Goal: Use online tool/utility: Utilize a website feature to perform a specific function

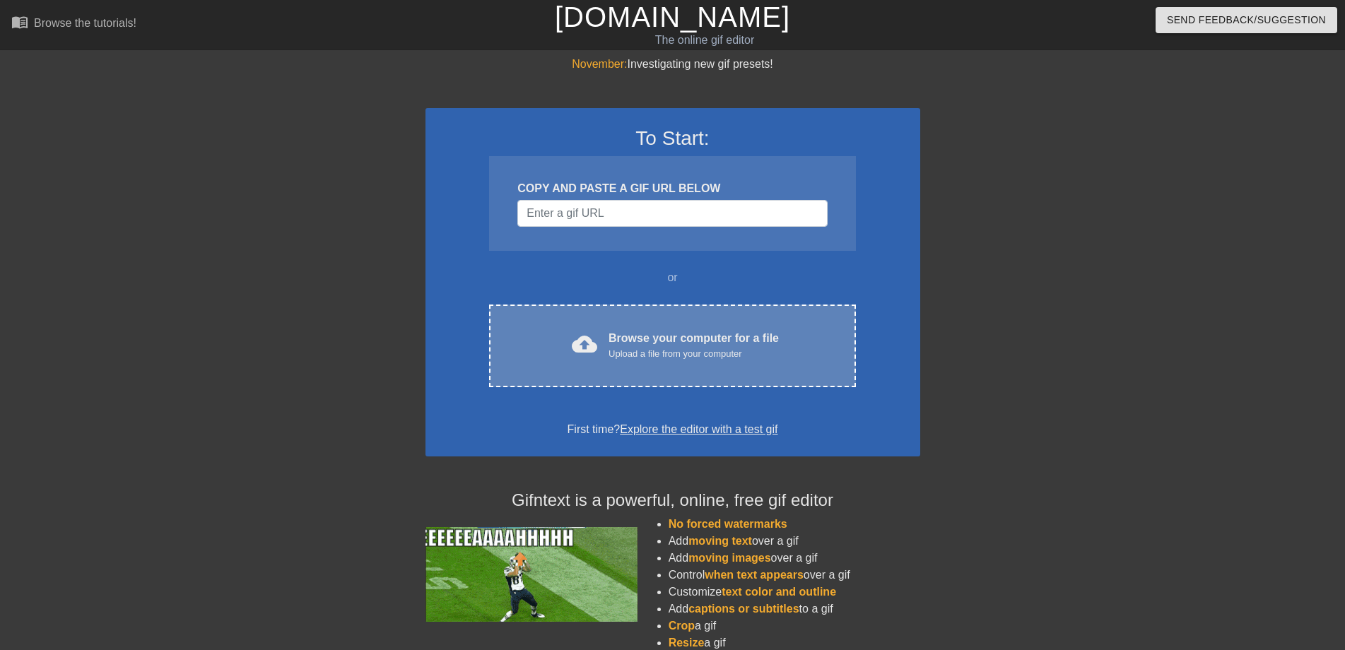
click at [582, 350] on span "cloud_upload" at bounding box center [584, 343] width 25 height 25
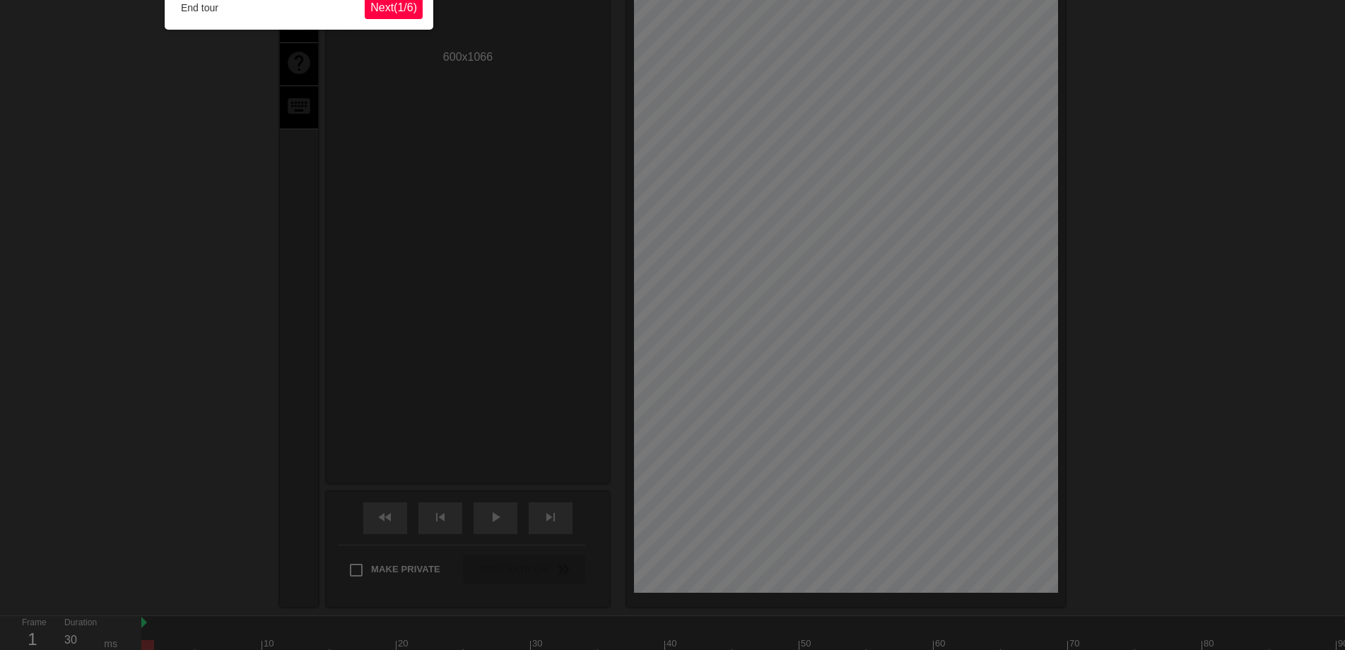
scroll to position [35, 0]
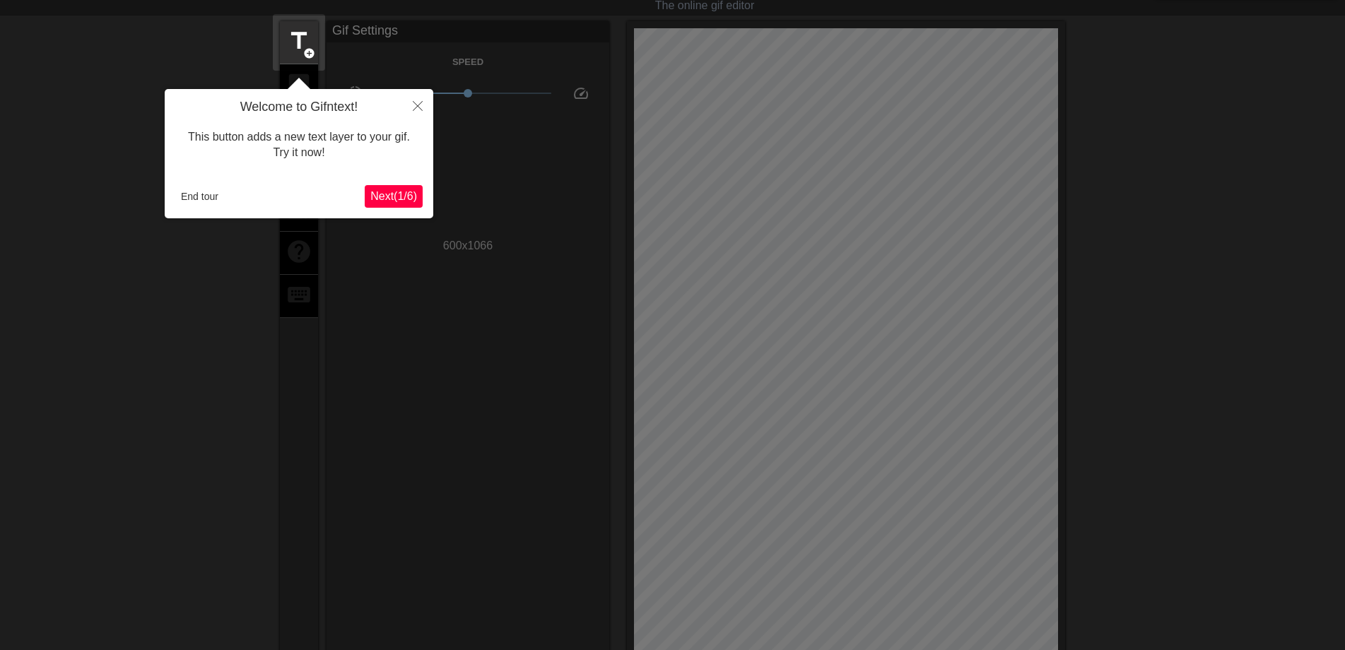
click at [387, 190] on span "Next ( 1 / 6 )" at bounding box center [393, 196] width 47 height 12
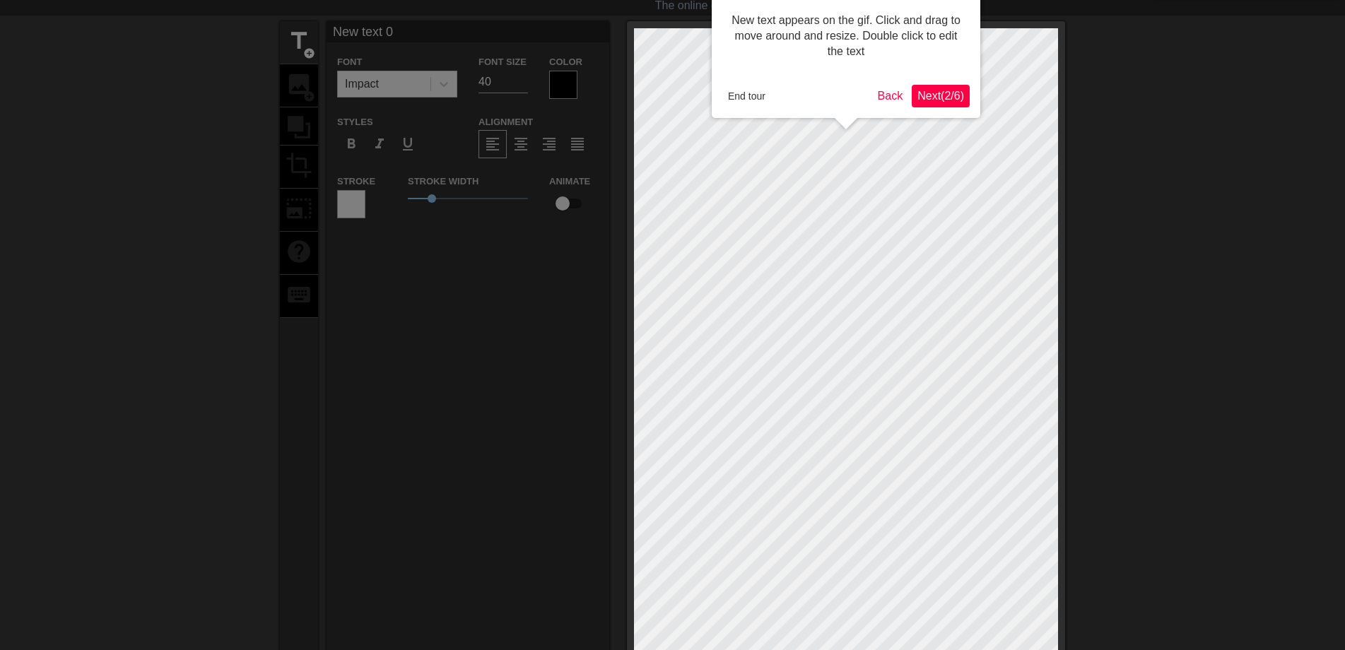
scroll to position [0, 0]
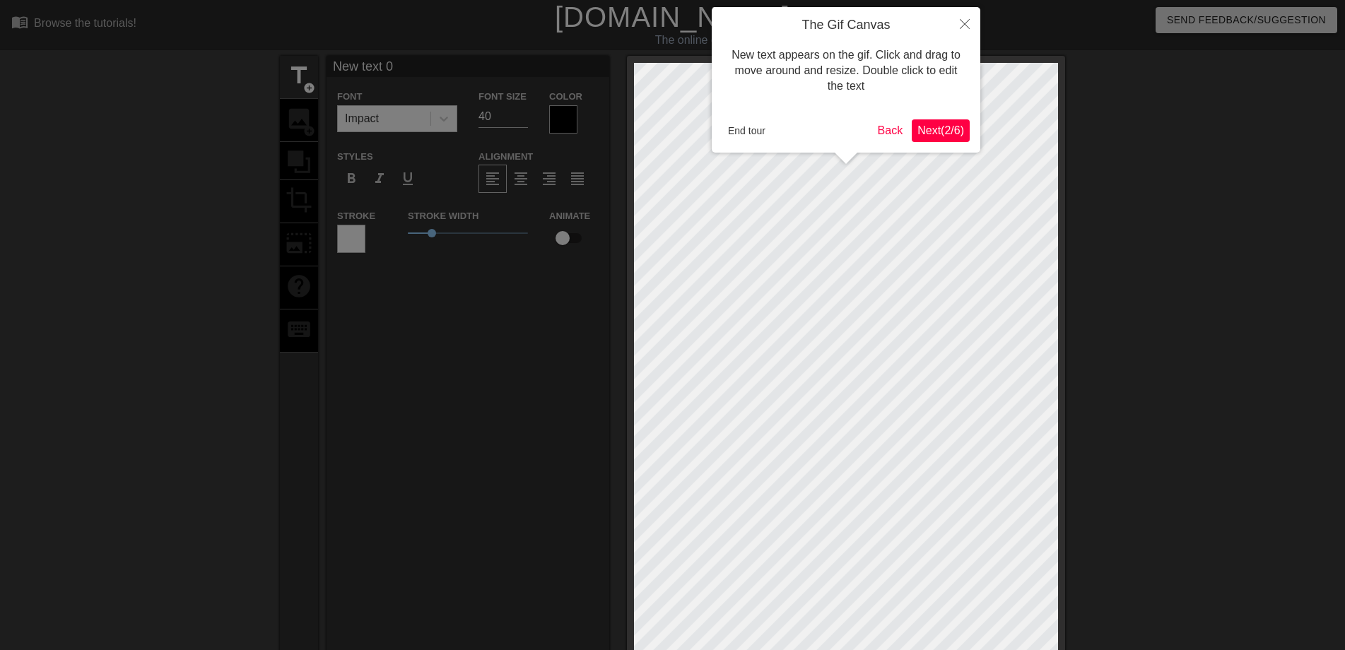
click at [933, 136] on span "Next ( 2 / 6 )" at bounding box center [940, 130] width 47 height 12
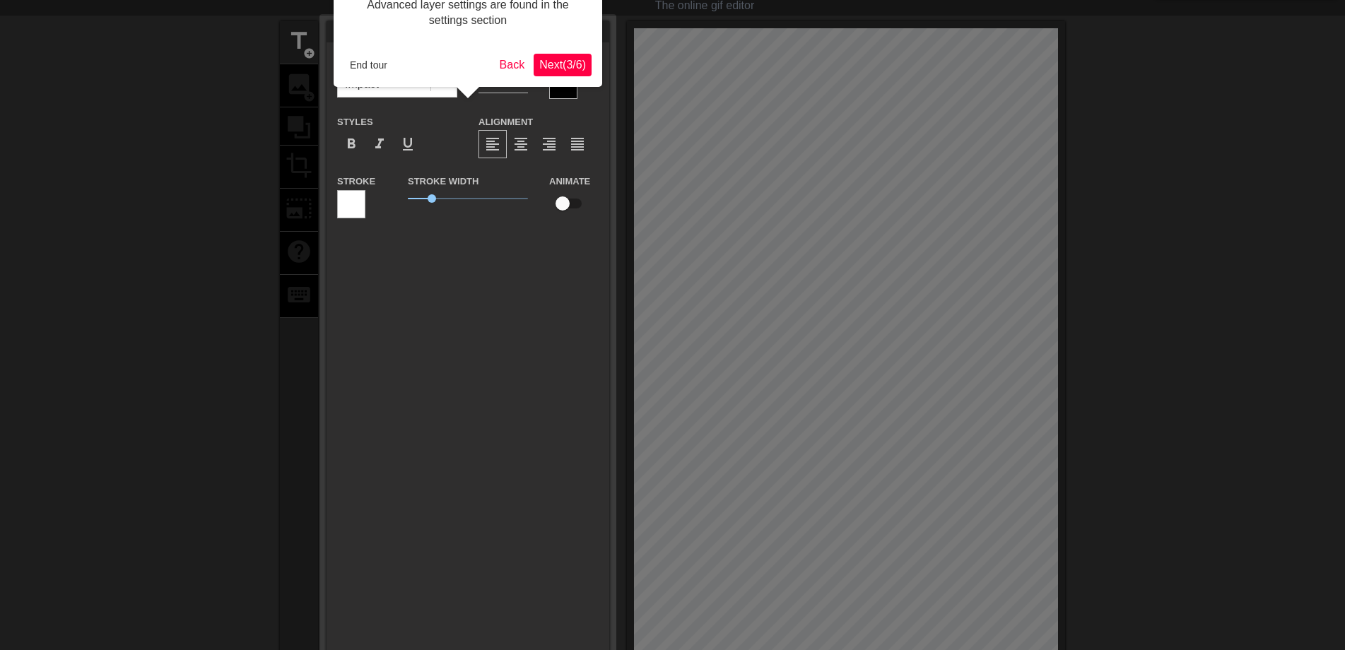
click at [559, 60] on span "Next ( 3 / 6 )" at bounding box center [562, 65] width 47 height 12
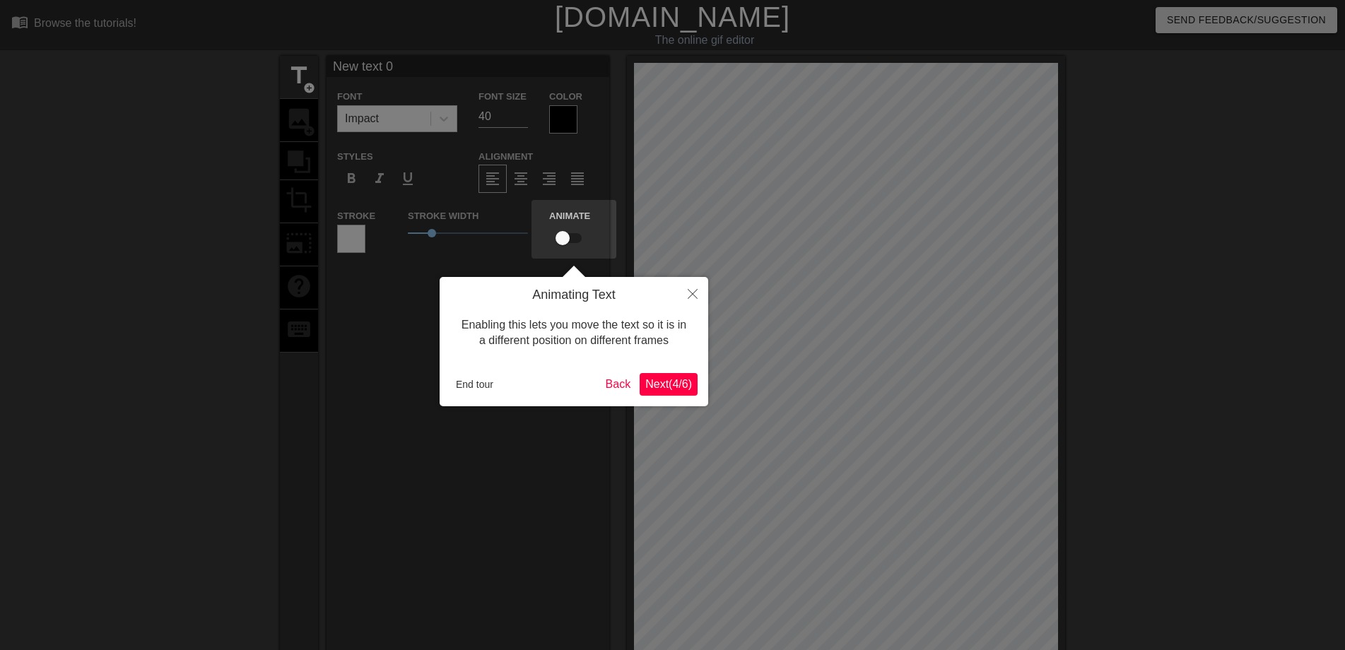
click at [645, 389] on span "Next ( 4 / 6 )" at bounding box center [668, 384] width 47 height 12
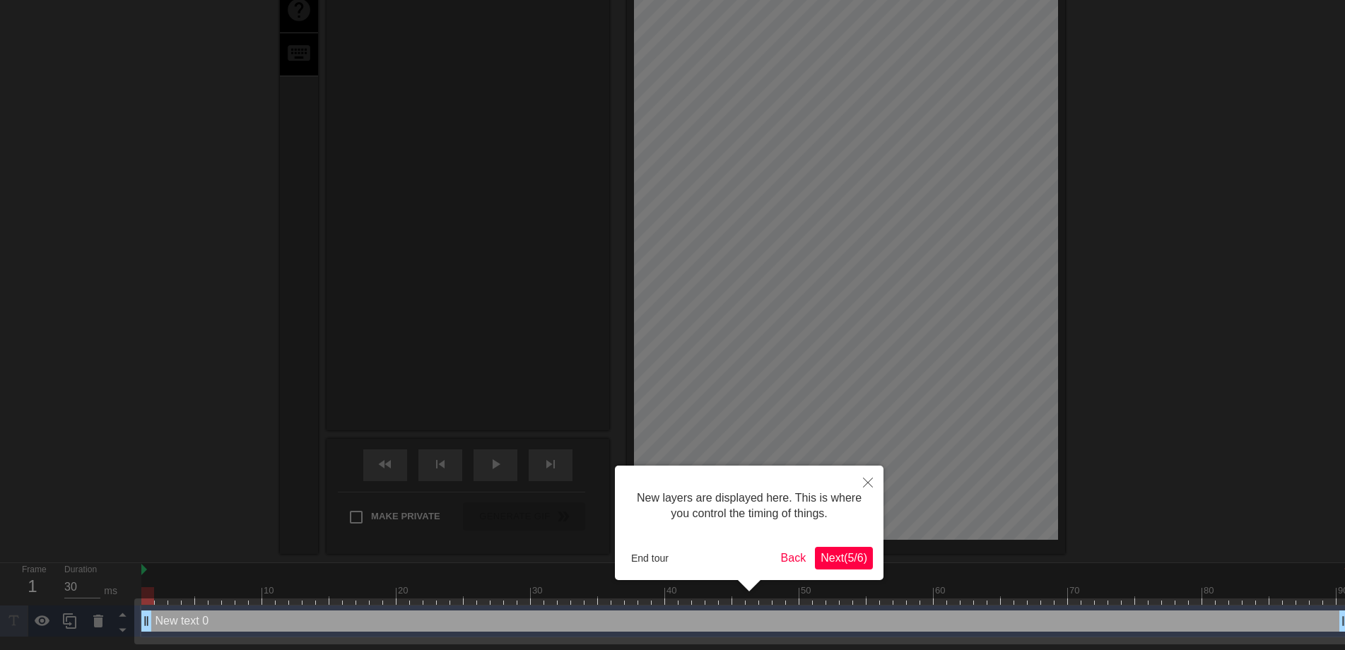
click at [847, 567] on button "Next ( 5 / 6 )" at bounding box center [844, 558] width 58 height 23
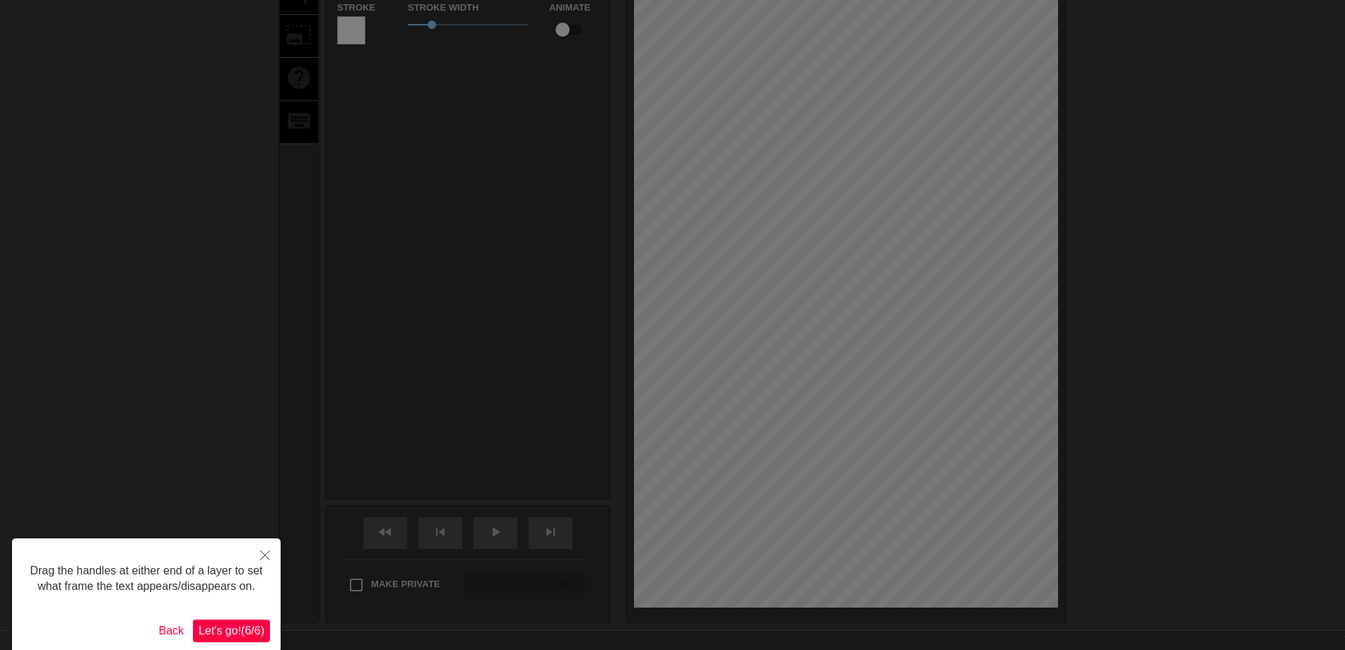
scroll to position [271, 0]
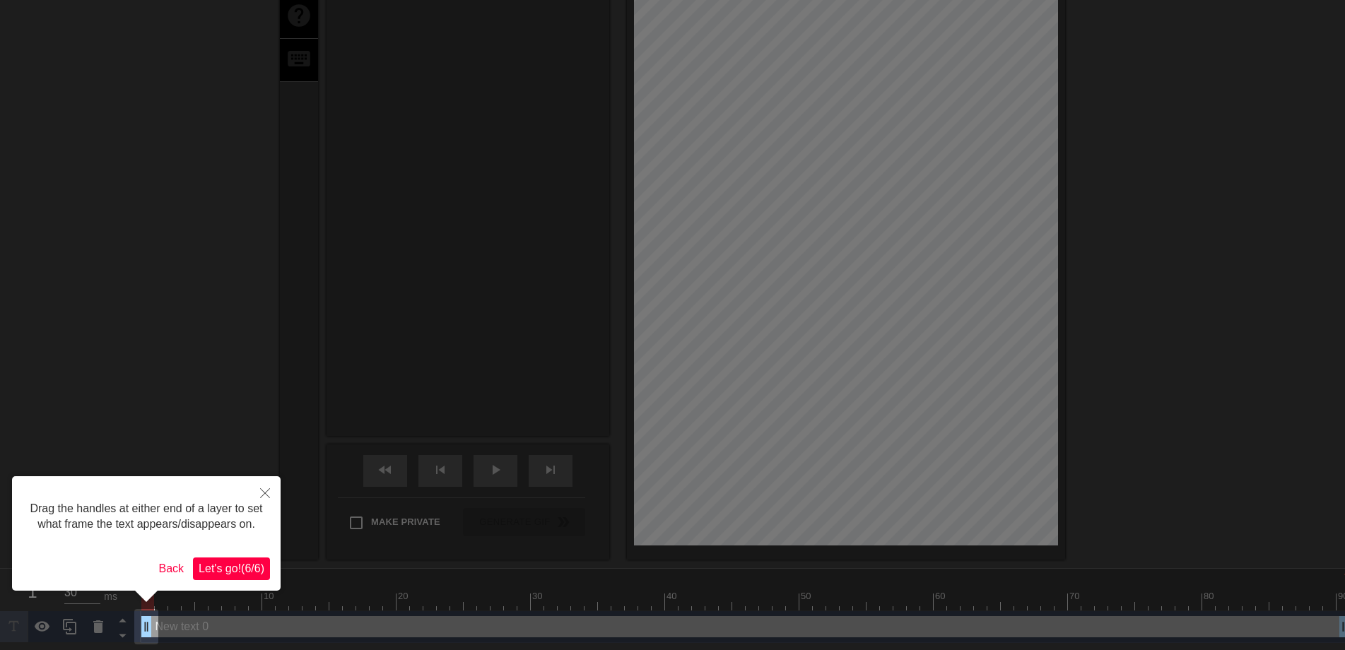
click at [237, 571] on span "Let's go! ( 6 / 6 )" at bounding box center [232, 568] width 66 height 12
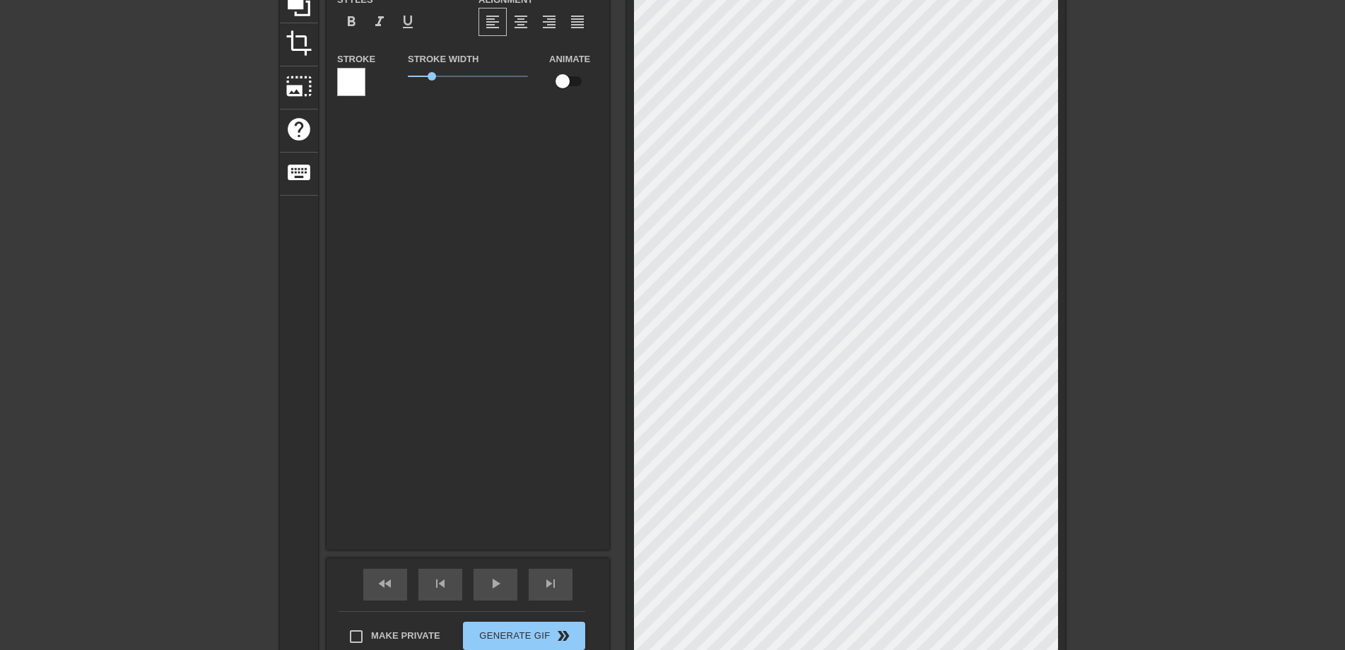
scroll to position [0, 0]
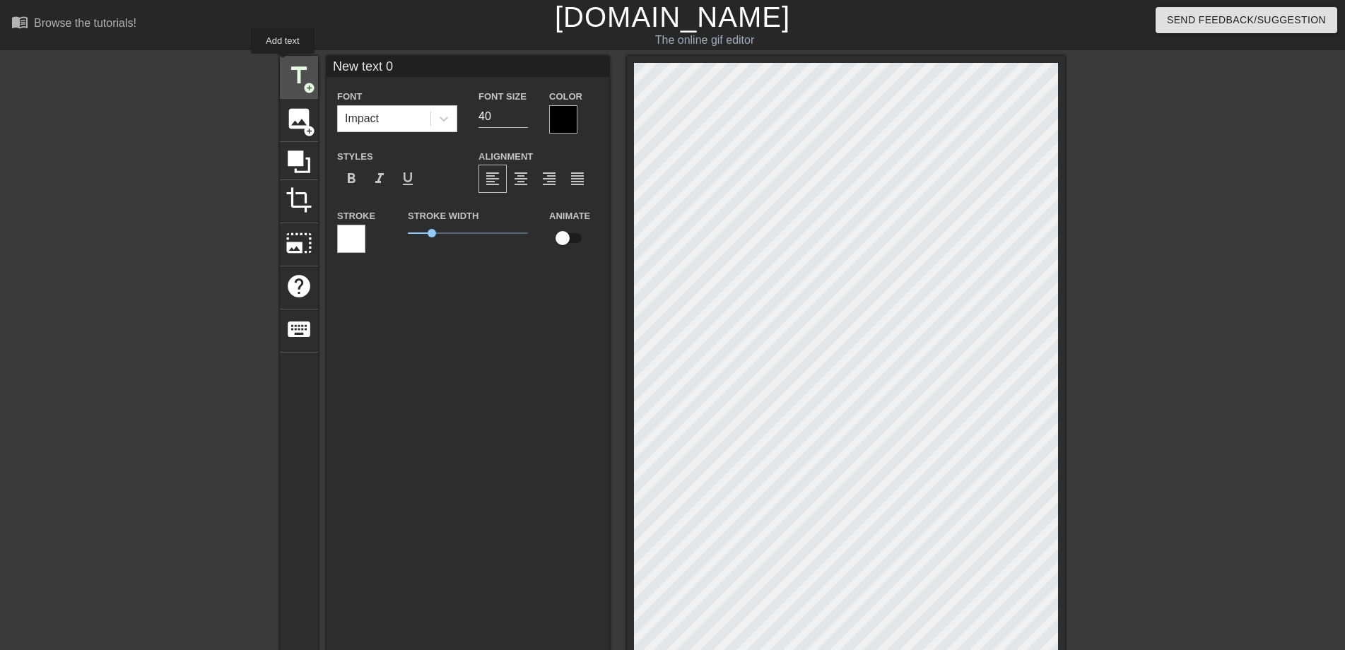
drag, startPoint x: 406, startPoint y: 67, endPoint x: 283, endPoint y: 64, distance: 123.7
click at [283, 64] on div "title add_circle image add_circle crop photo_size_select_large help keyboard Ne…" at bounding box center [672, 443] width 785 height 774
type input "早"
type input "60"
click at [523, 115] on input "60" at bounding box center [502, 116] width 49 height 23
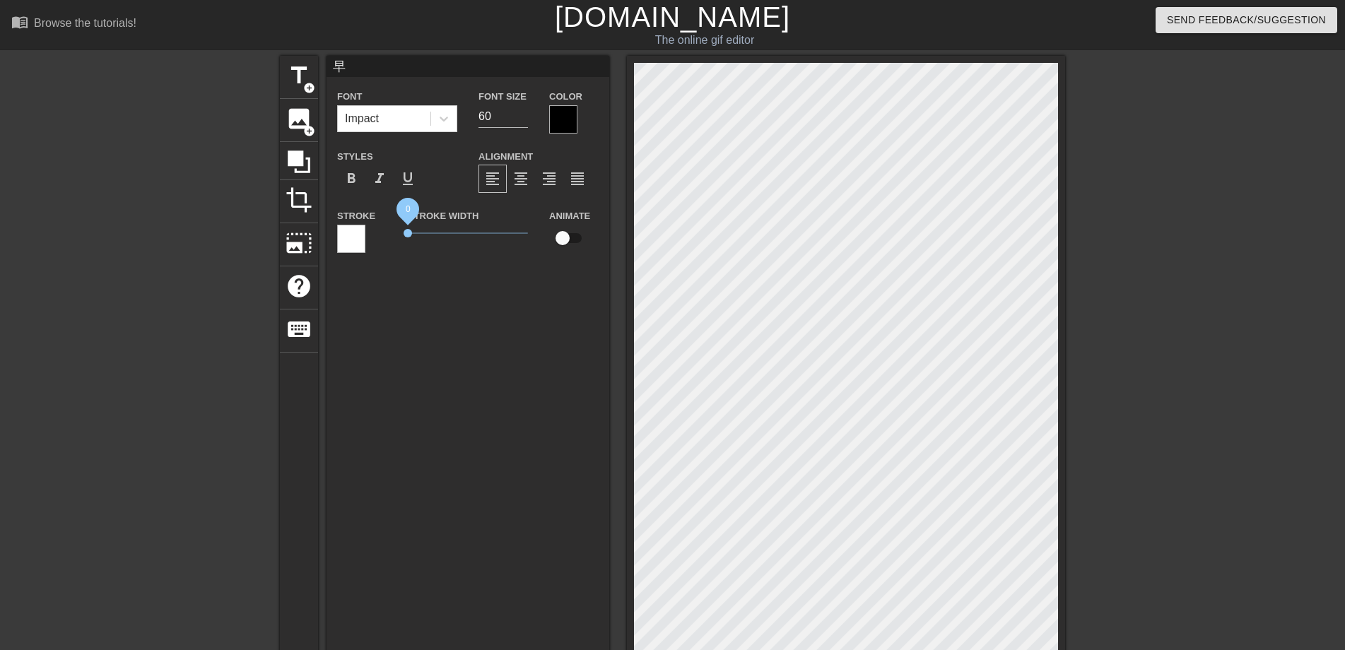
drag, startPoint x: 430, startPoint y: 228, endPoint x: 399, endPoint y: 232, distance: 31.4
click at [399, 232] on div "Stroke Width 0" at bounding box center [467, 236] width 141 height 59
click at [565, 114] on div at bounding box center [563, 119] width 28 height 28
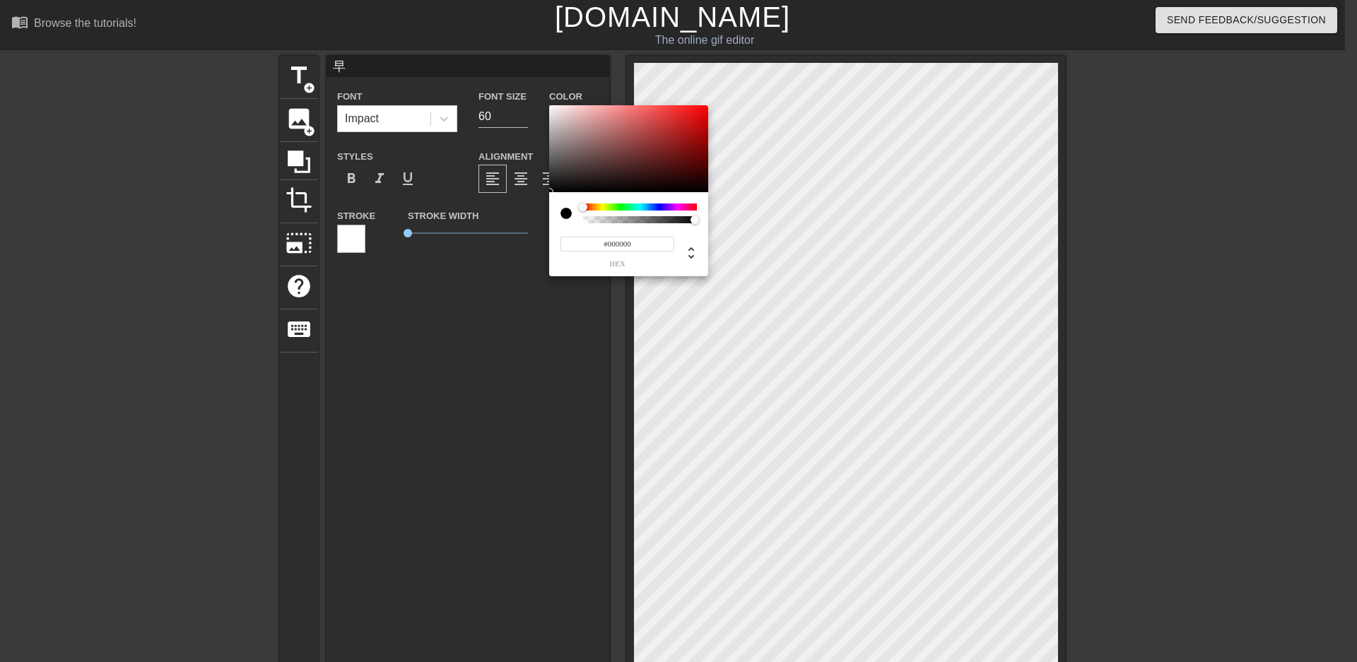
type input "#E90707"
click at [703, 112] on div at bounding box center [628, 149] width 159 height 88
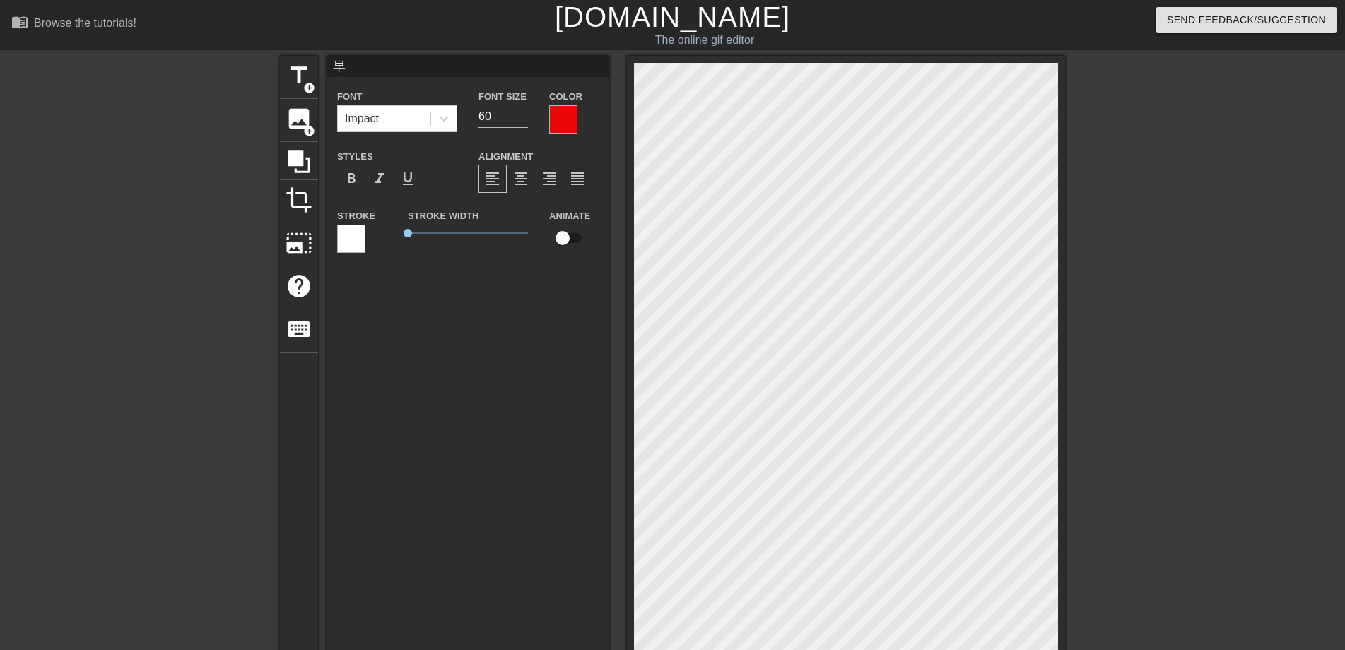
click at [506, 333] on div "早 Font Impact Font Size 60 Color Styles format_bold format_italic format_underl…" at bounding box center [467, 381] width 283 height 651
click at [459, 278] on div "早 Font Impact Font Size 60 Color Styles format_bold format_italic format_underl…" at bounding box center [467, 381] width 283 height 651
click at [295, 75] on span "title" at bounding box center [298, 75] width 27 height 27
type input "New text 1"
type input "40"
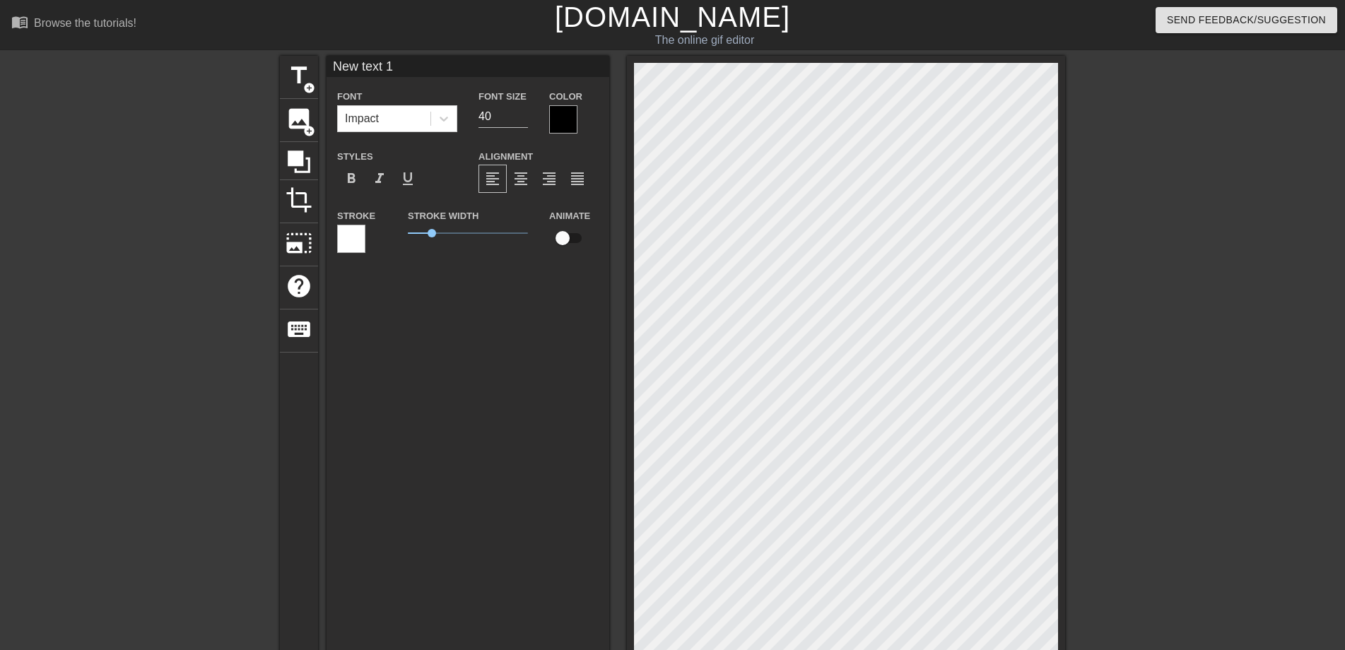
drag, startPoint x: 378, startPoint y: 70, endPoint x: 326, endPoint y: 64, distance: 51.9
click at [326, 64] on input "New text 1" at bounding box center [467, 66] width 283 height 21
type input "安"
type input "66"
click at [524, 115] on input "66" at bounding box center [502, 116] width 49 height 23
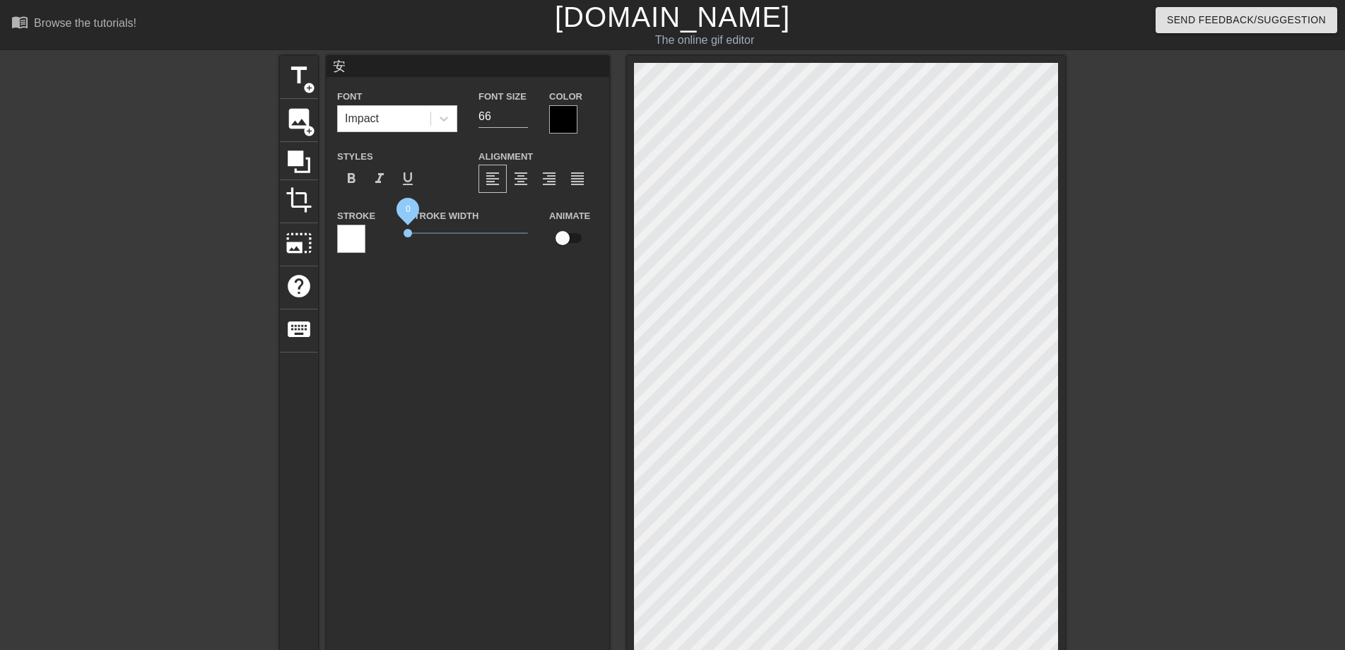
drag, startPoint x: 427, startPoint y: 234, endPoint x: 391, endPoint y: 238, distance: 35.6
click at [391, 238] on div "Stroke Stroke Width 0 Animate" at bounding box center [467, 236] width 283 height 59
type input "早"
type input "60"
type input "安"
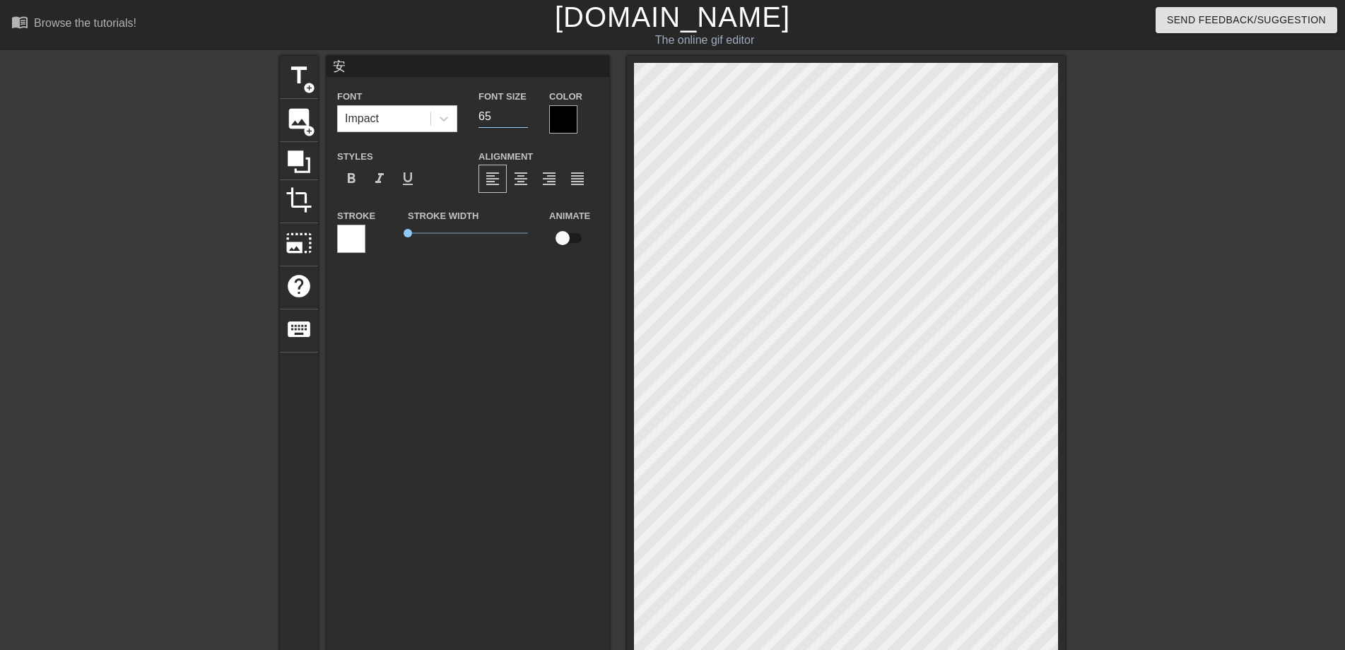
click at [521, 119] on input "65" at bounding box center [502, 116] width 49 height 23
click at [521, 119] on input "64" at bounding box center [502, 116] width 49 height 23
click at [521, 119] on input "63" at bounding box center [502, 116] width 49 height 23
click at [521, 119] on input "62" at bounding box center [502, 116] width 49 height 23
click at [521, 119] on input "61" at bounding box center [502, 116] width 49 height 23
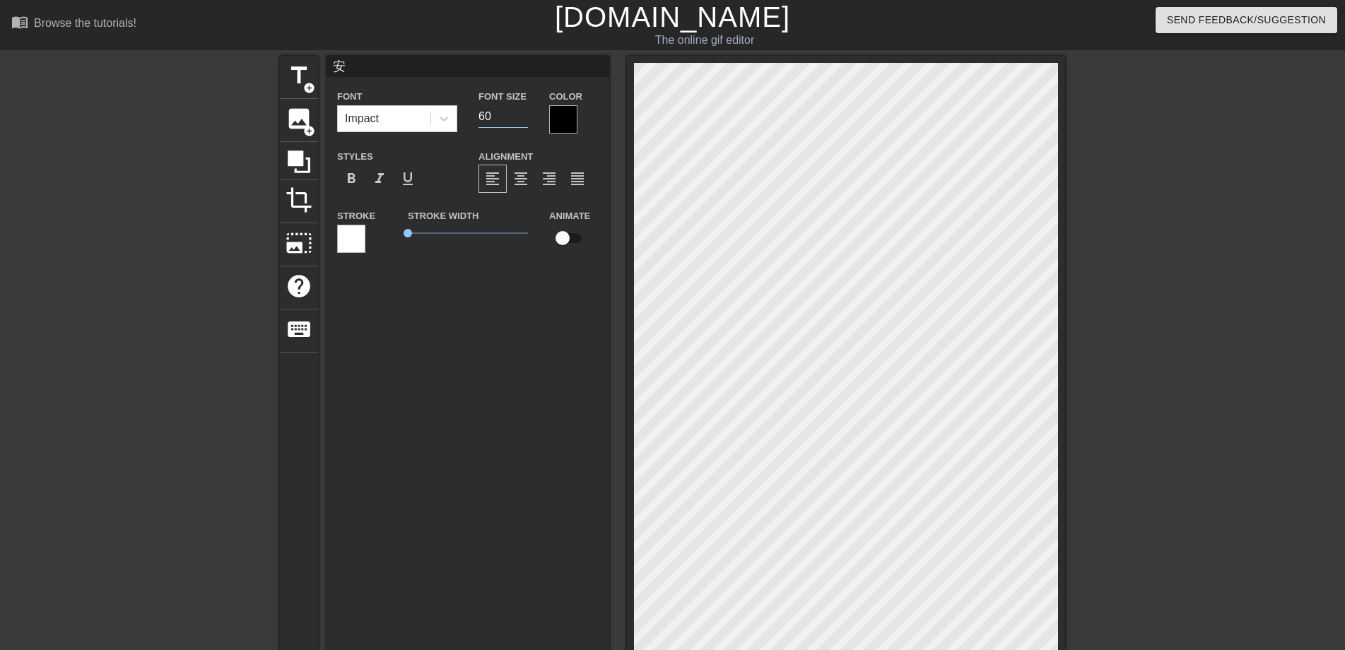
type input "60"
click at [521, 119] on input "60" at bounding box center [502, 116] width 49 height 23
click at [569, 115] on div at bounding box center [563, 119] width 28 height 28
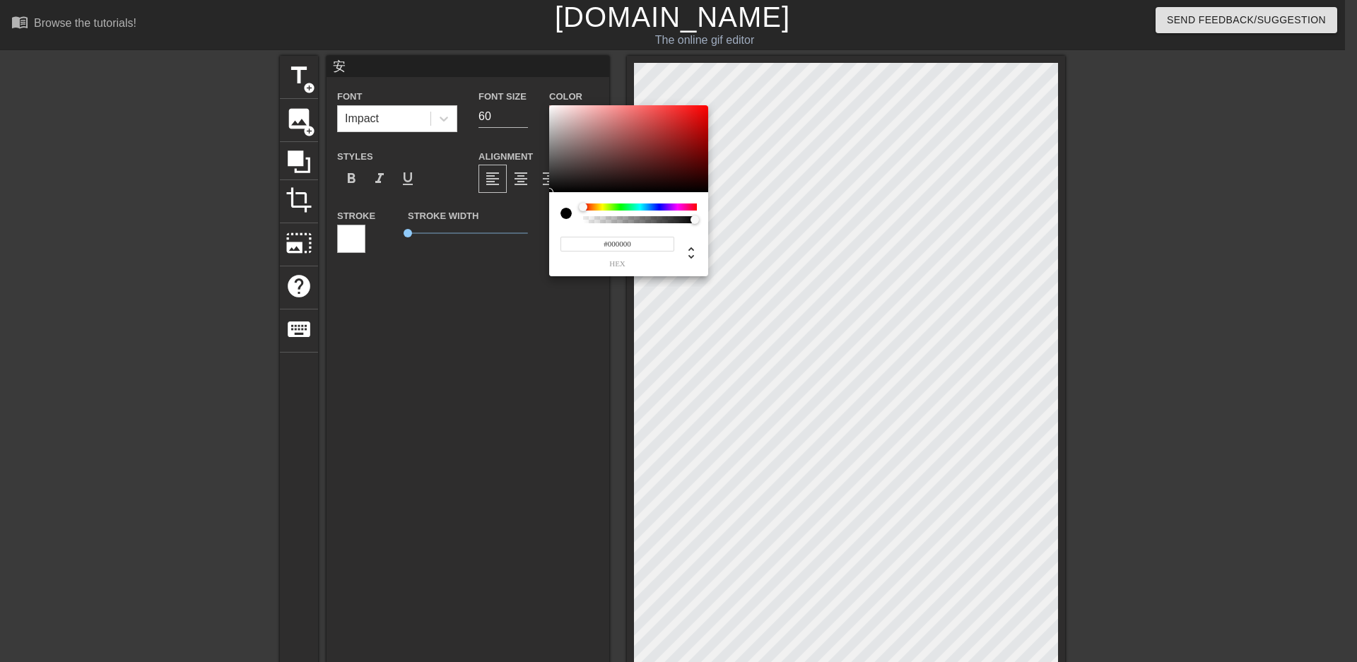
type input "#ED0606"
click at [704, 111] on div at bounding box center [628, 149] width 159 height 88
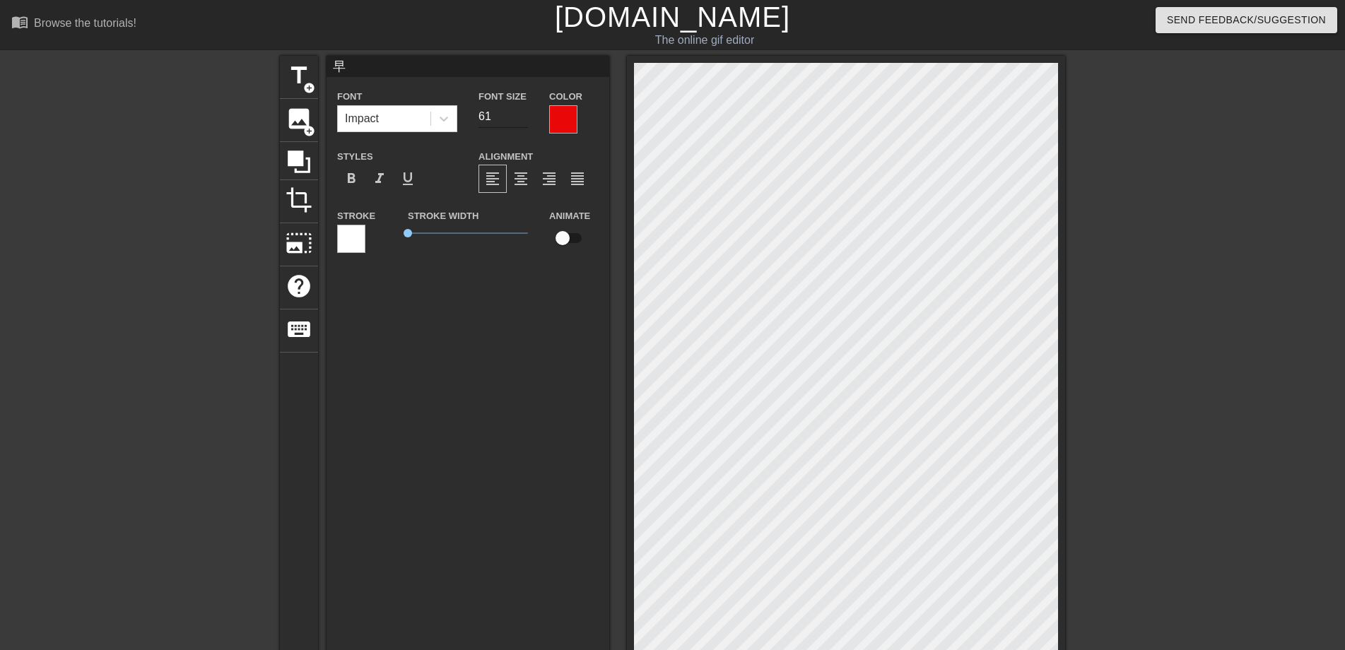
click at [524, 112] on input "61" at bounding box center [502, 116] width 49 height 23
click at [524, 112] on input "62" at bounding box center [502, 116] width 49 height 23
click at [524, 112] on input "63" at bounding box center [502, 116] width 49 height 23
click at [524, 112] on input "64" at bounding box center [502, 116] width 49 height 23
click at [524, 112] on input "65" at bounding box center [502, 116] width 49 height 23
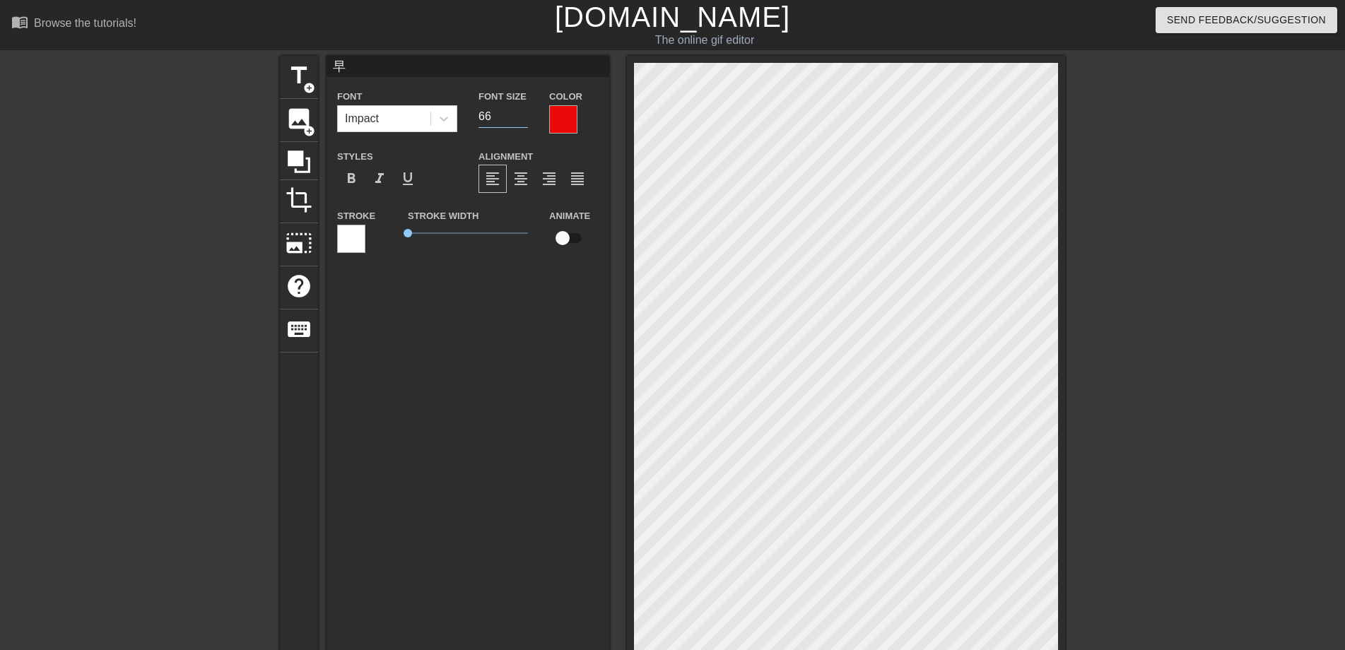
click at [524, 112] on input "66" at bounding box center [502, 116] width 49 height 23
click at [524, 112] on input "67" at bounding box center [502, 116] width 49 height 23
click at [524, 112] on input "68" at bounding box center [502, 116] width 49 height 23
click at [524, 112] on input "69" at bounding box center [502, 116] width 49 height 23
type input "70"
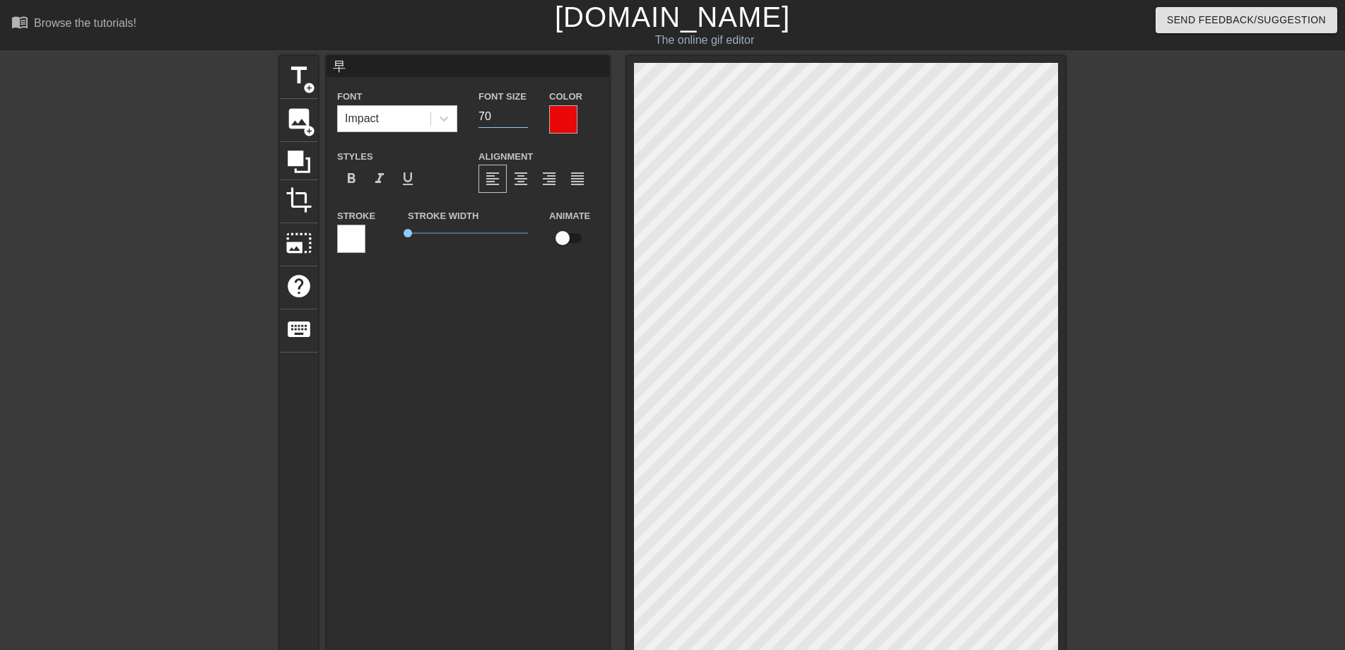
click at [524, 112] on input "70" at bounding box center [502, 116] width 49 height 23
click at [527, 111] on input "68" at bounding box center [502, 116] width 49 height 23
click at [527, 111] on input "69" at bounding box center [502, 116] width 49 height 23
click at [527, 111] on input "70" at bounding box center [502, 116] width 49 height 23
click at [525, 110] on input "66" at bounding box center [502, 116] width 49 height 23
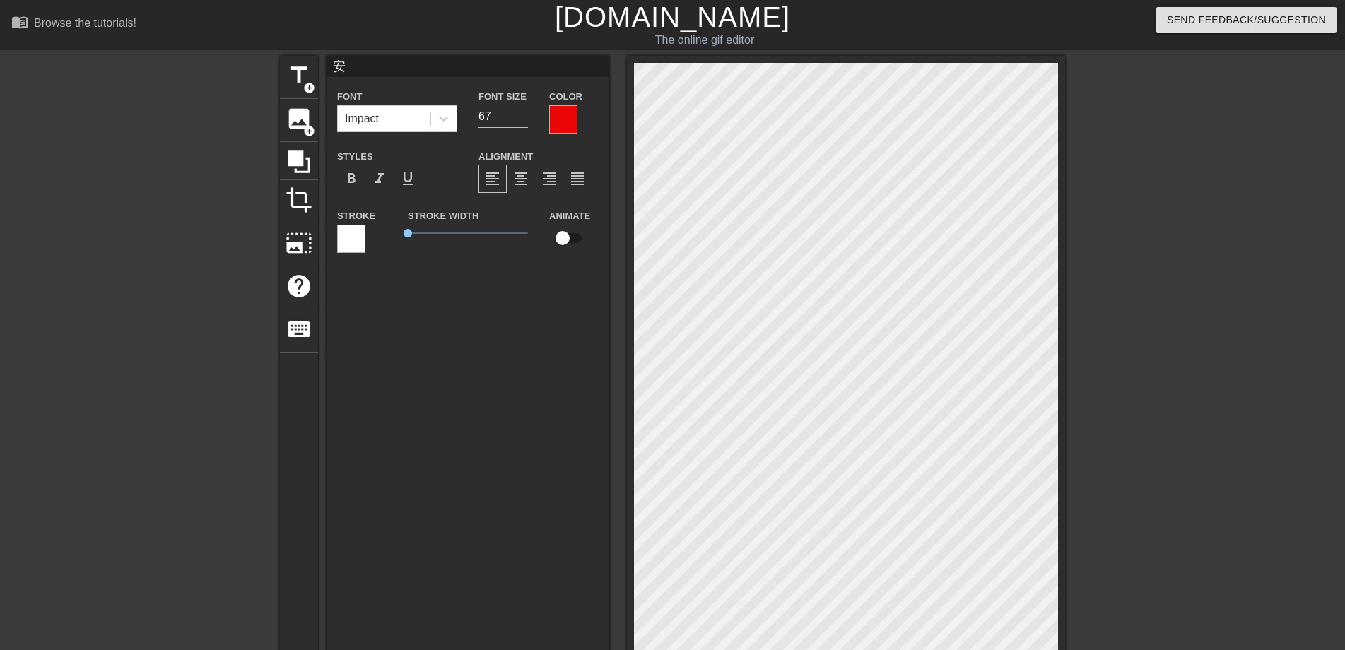
click at [525, 110] on input "67" at bounding box center [502, 116] width 49 height 23
click at [525, 110] on input "68" at bounding box center [502, 116] width 49 height 23
click at [525, 110] on input "69" at bounding box center [502, 116] width 49 height 23
type input "70"
click at [525, 110] on input "70" at bounding box center [502, 116] width 49 height 23
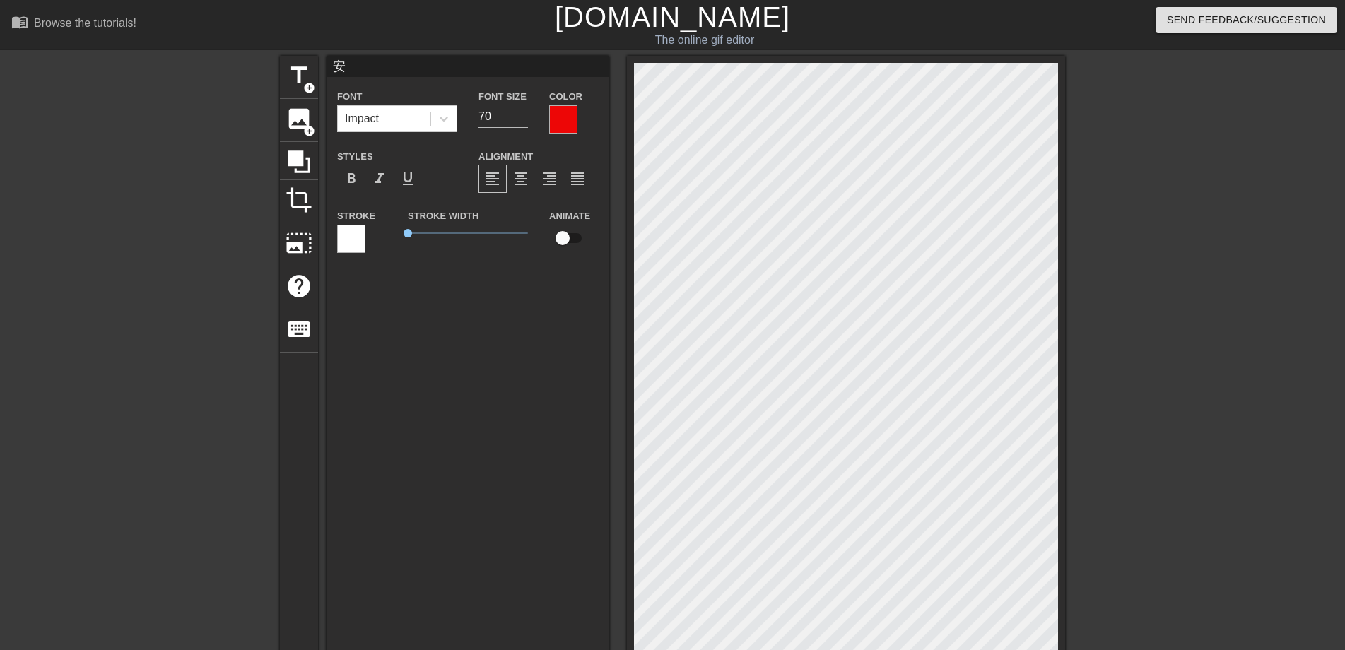
click at [538, 283] on div "安 Font Impact Font Size 70 Color Styles format_bold format_italic format_underl…" at bounding box center [467, 381] width 283 height 651
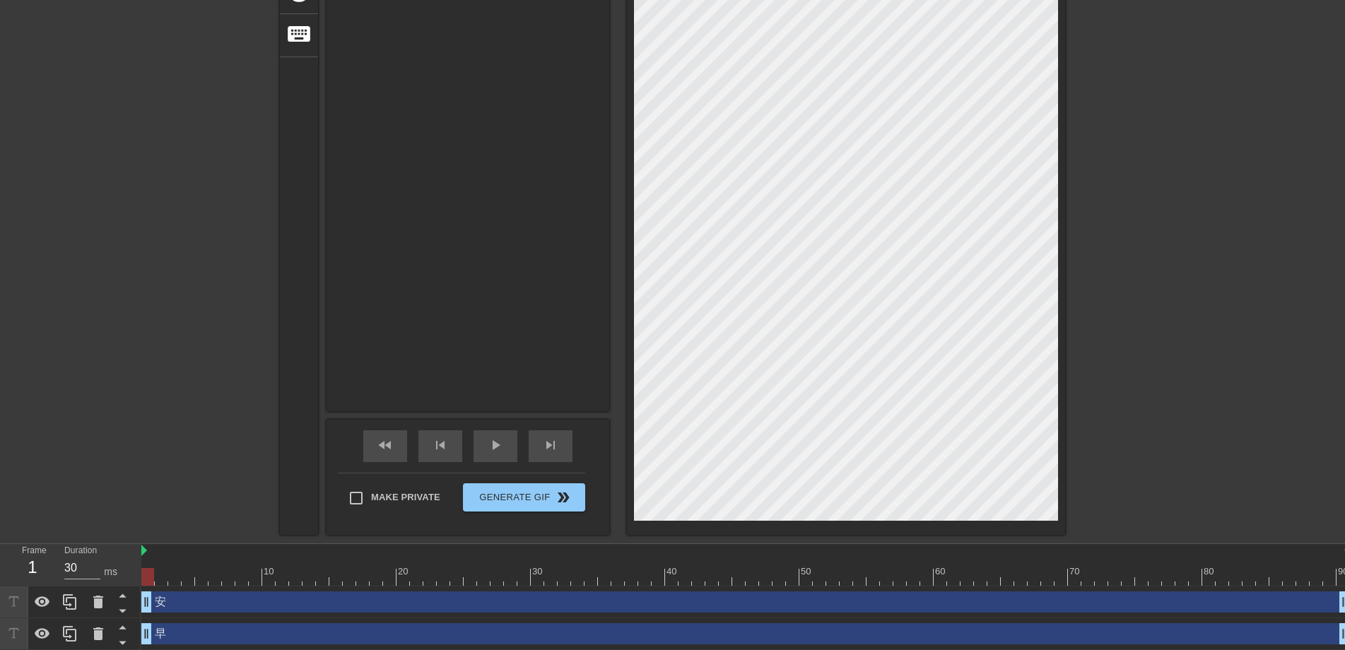
scroll to position [298, 0]
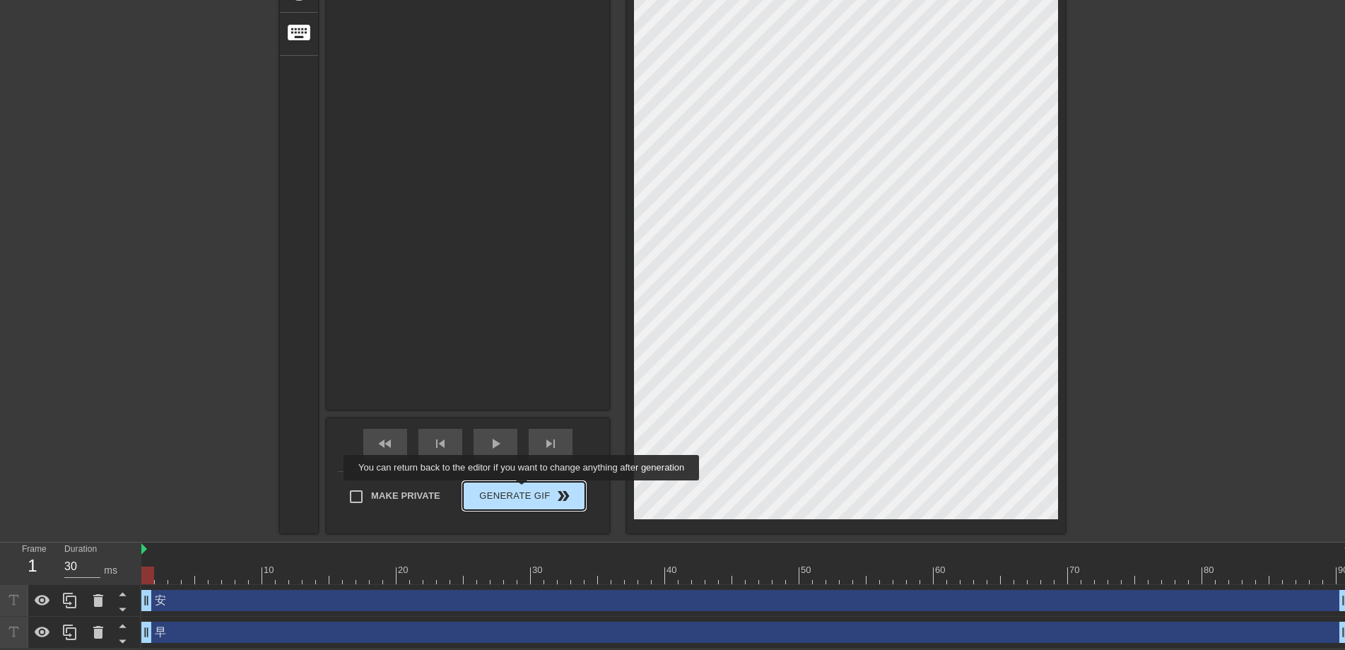
click at [523, 490] on span "Generate Gif double_arrow" at bounding box center [523, 496] width 111 height 17
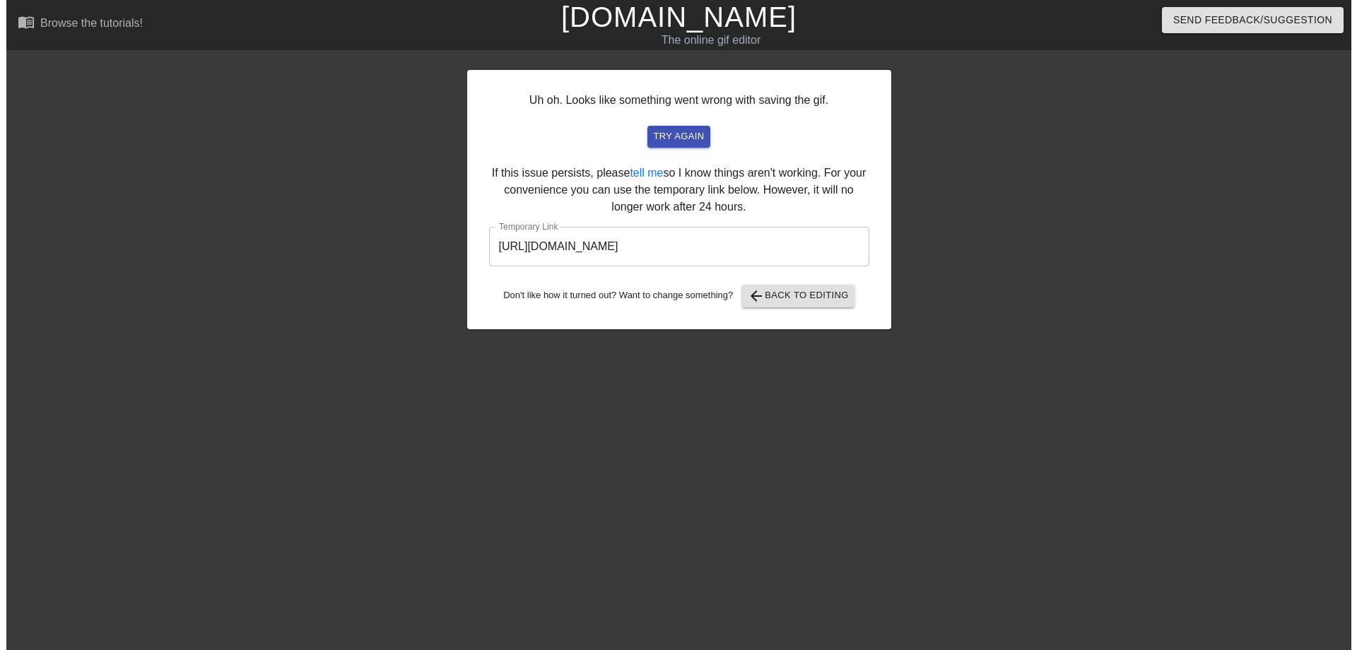
scroll to position [0, 0]
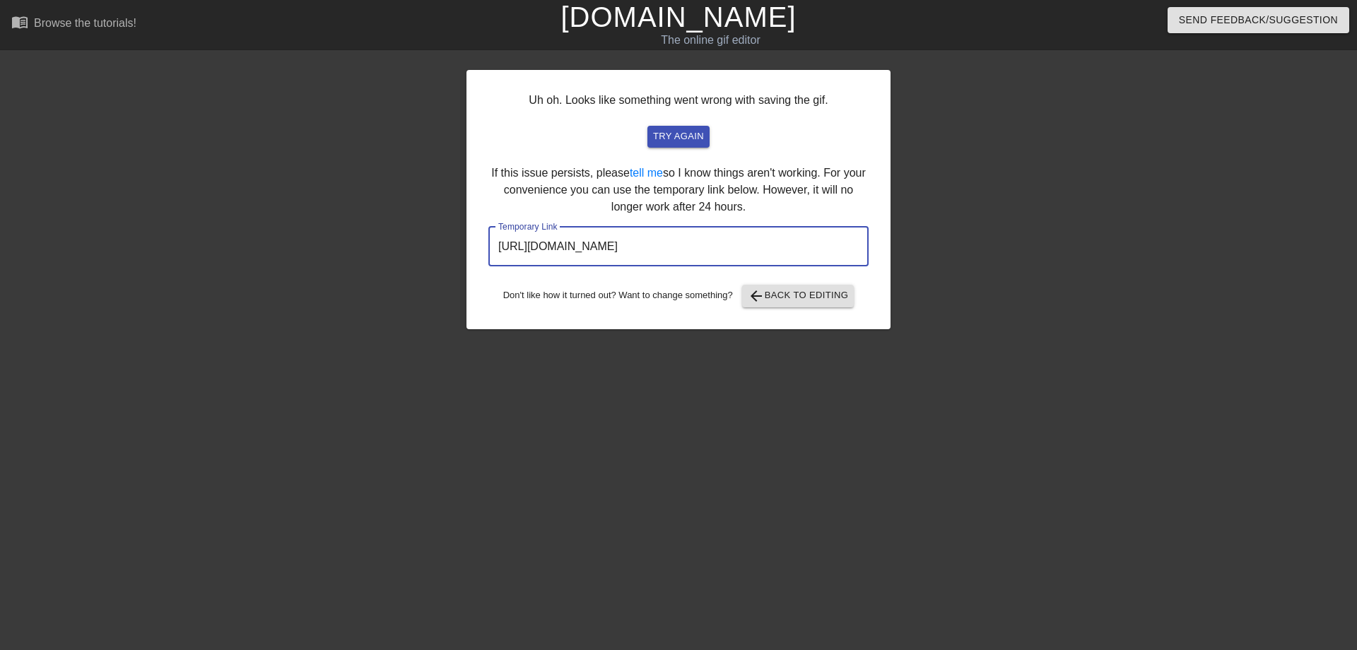
drag, startPoint x: 792, startPoint y: 249, endPoint x: 492, endPoint y: 249, distance: 299.6
click at [492, 249] on input "[URL][DOMAIN_NAME]" at bounding box center [678, 247] width 380 height 40
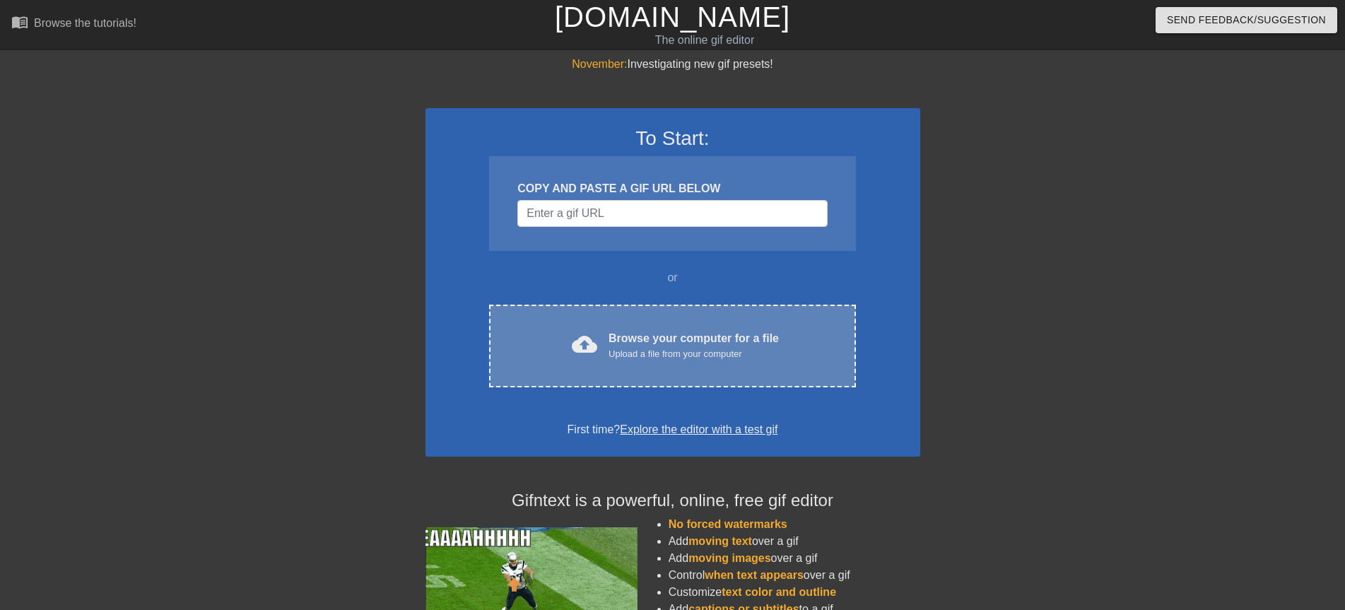
click at [671, 338] on div "Browse your computer for a file Upload a file from your computer" at bounding box center [693, 345] width 170 height 31
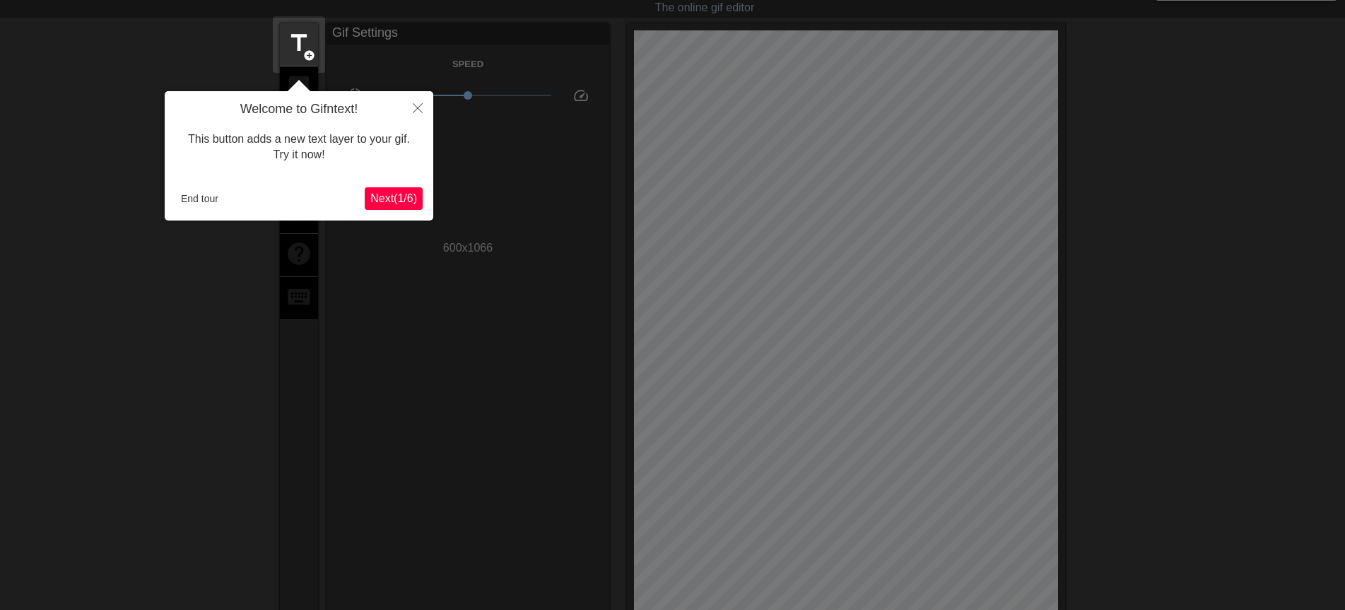
scroll to position [35, 0]
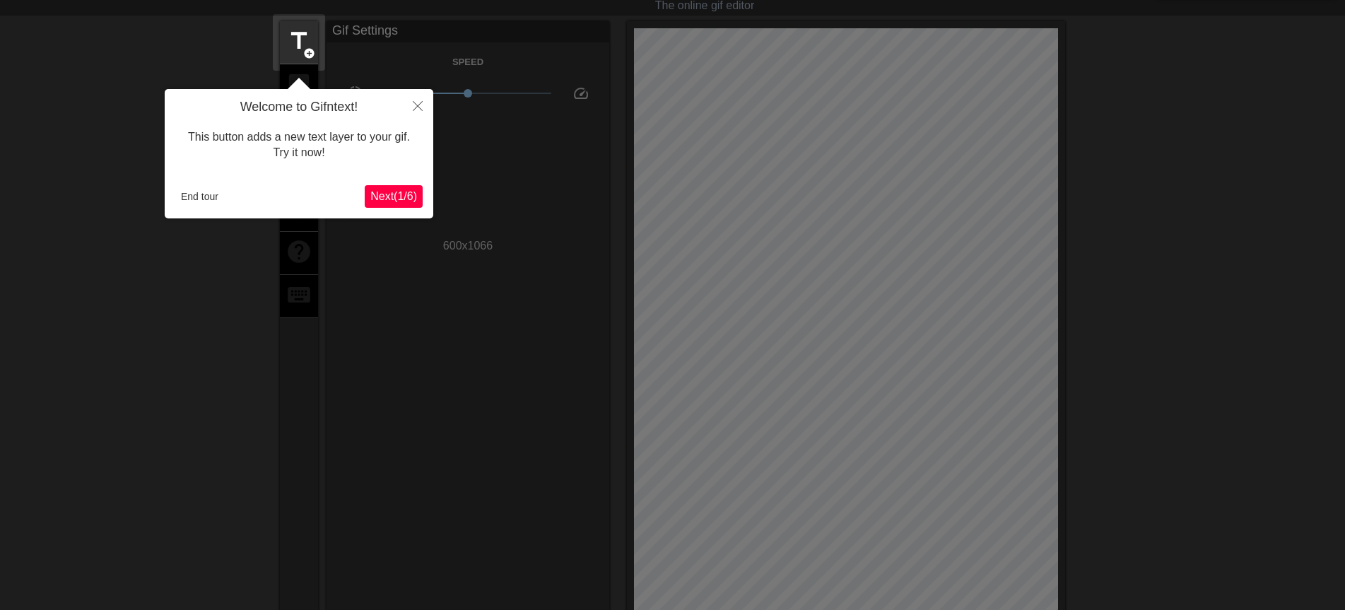
click at [401, 194] on span "Next ( 1 / 6 )" at bounding box center [393, 196] width 47 height 12
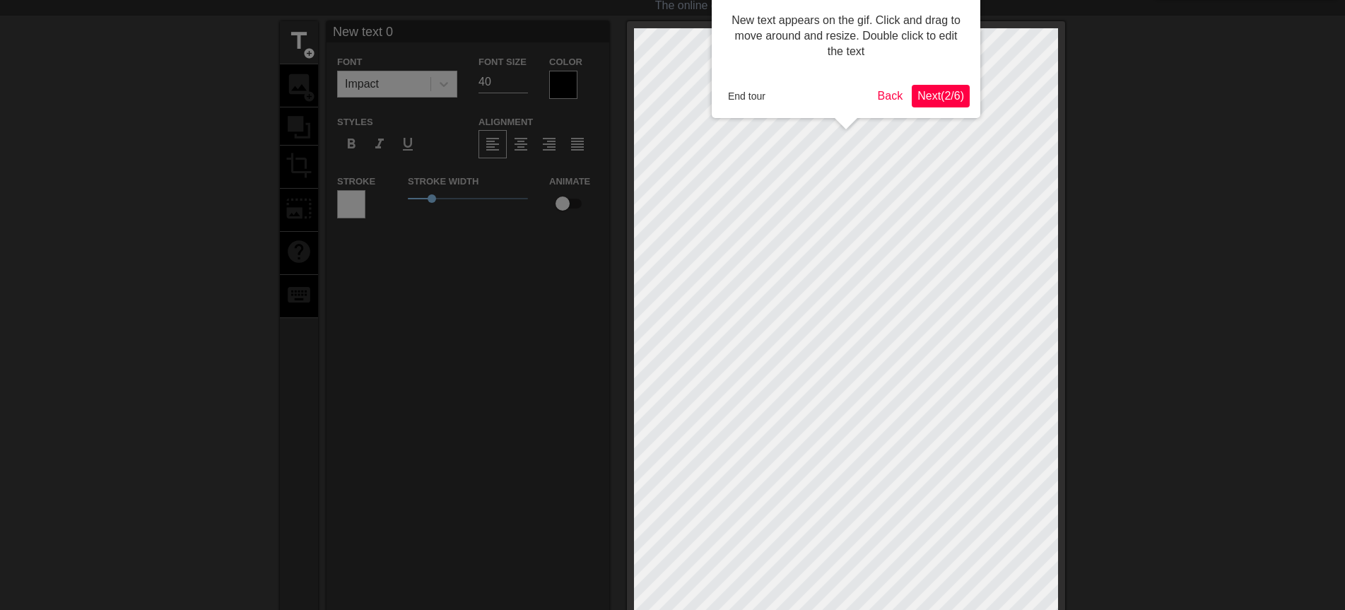
scroll to position [0, 0]
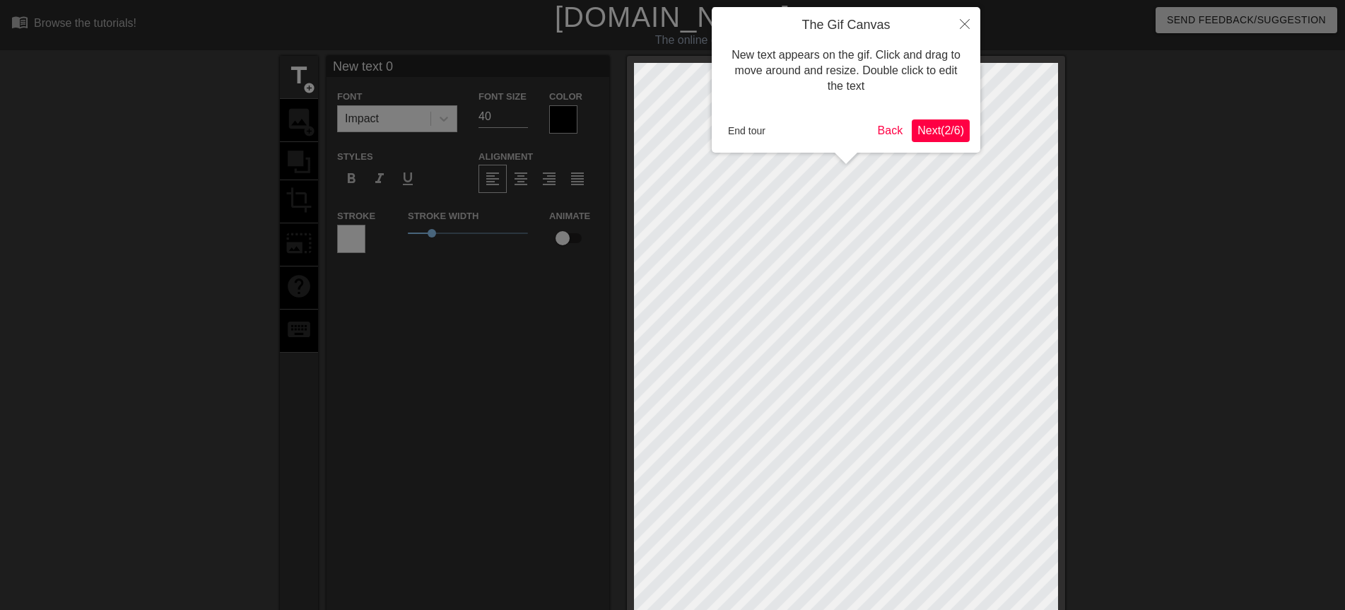
click at [952, 124] on span "Next ( 2 / 6 )" at bounding box center [940, 130] width 47 height 12
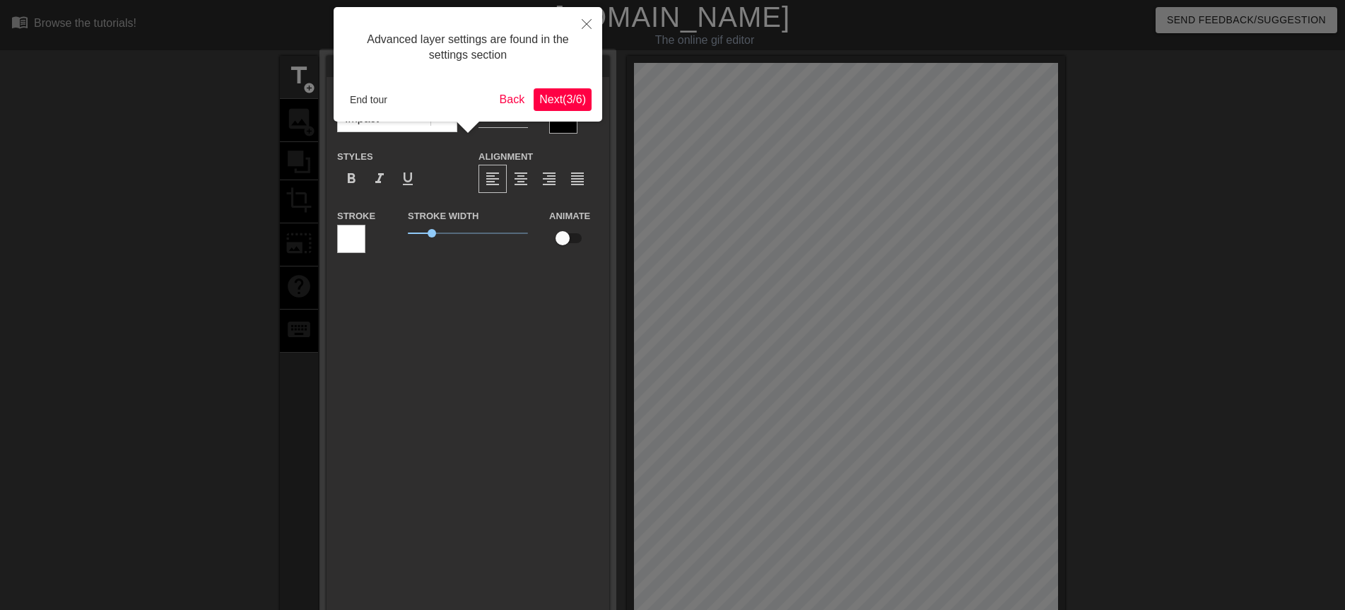
scroll to position [35, 0]
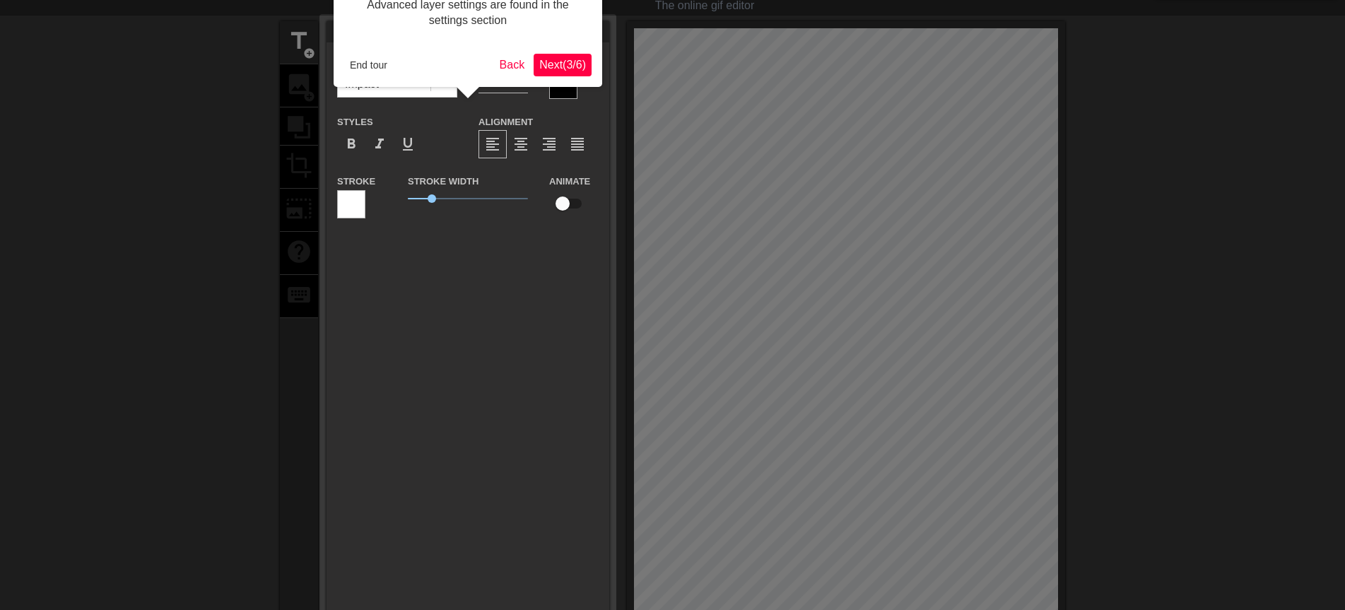
click at [577, 65] on span "Next ( 3 / 6 )" at bounding box center [562, 65] width 47 height 12
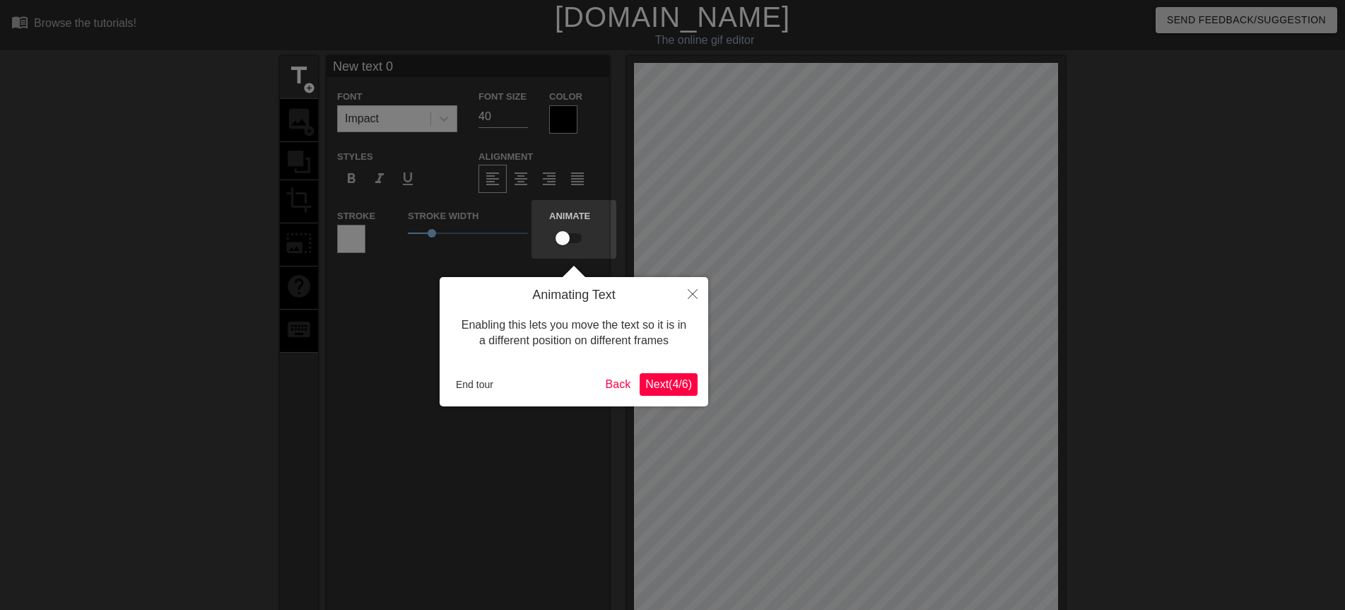
click at [661, 385] on span "Next ( 4 / 6 )" at bounding box center [668, 384] width 47 height 12
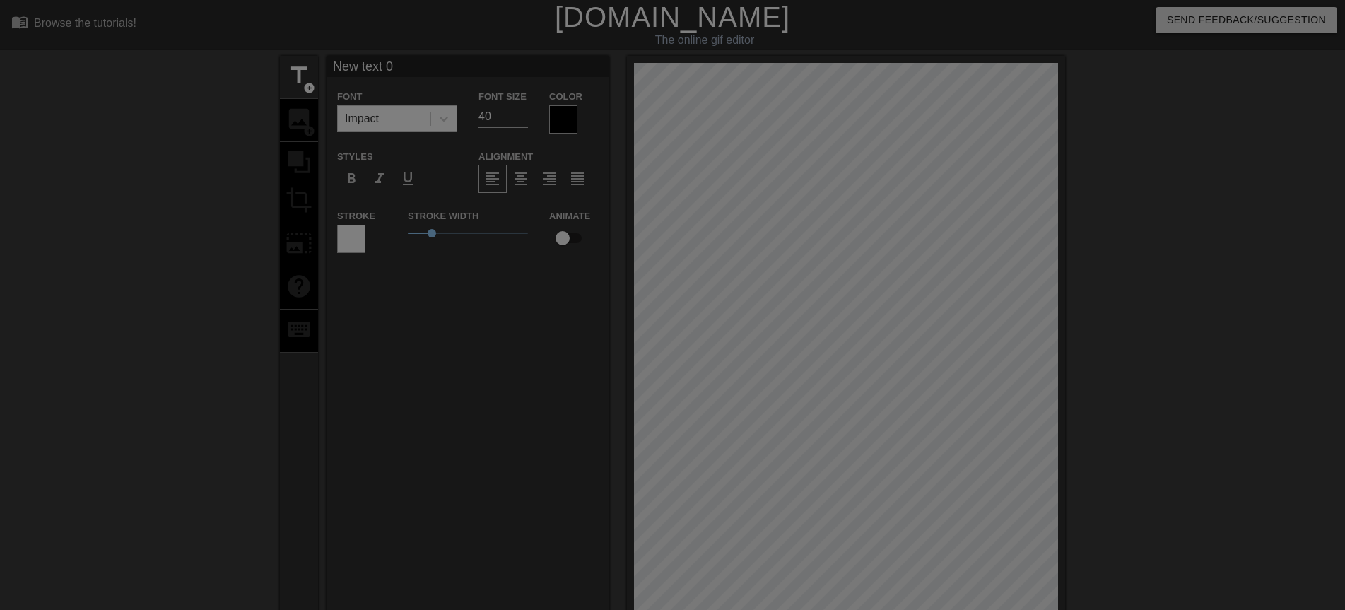
scroll to position [317, 0]
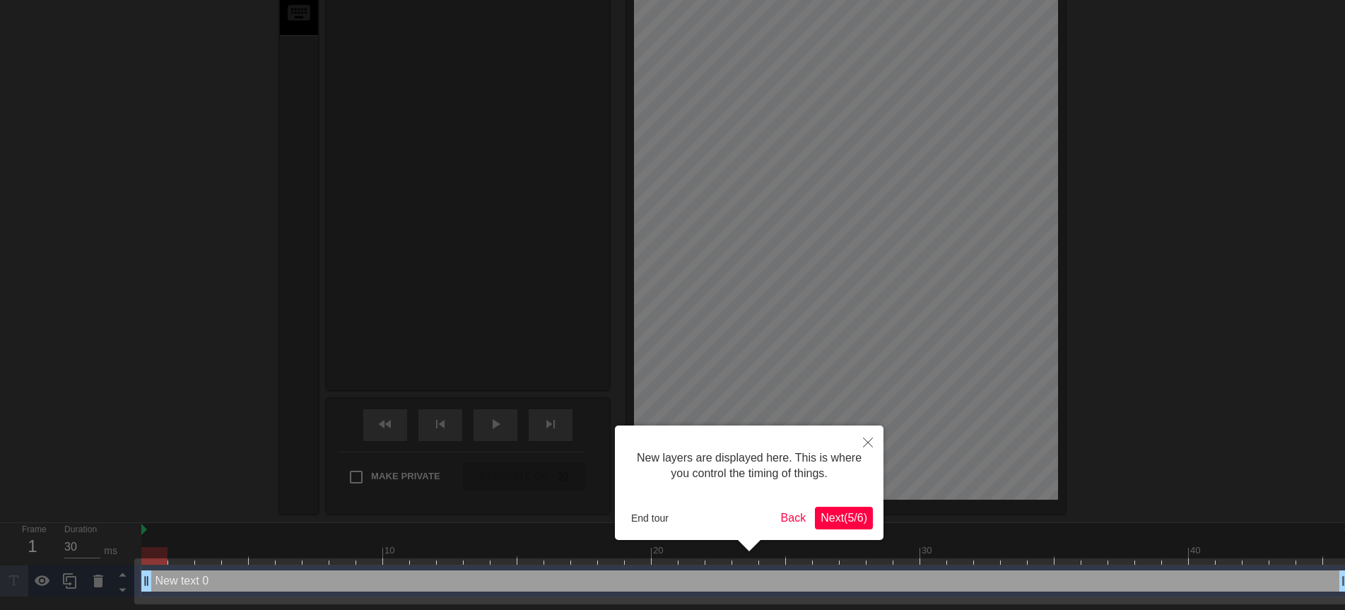
click at [847, 526] on button "Next ( 5 / 6 )" at bounding box center [844, 518] width 58 height 23
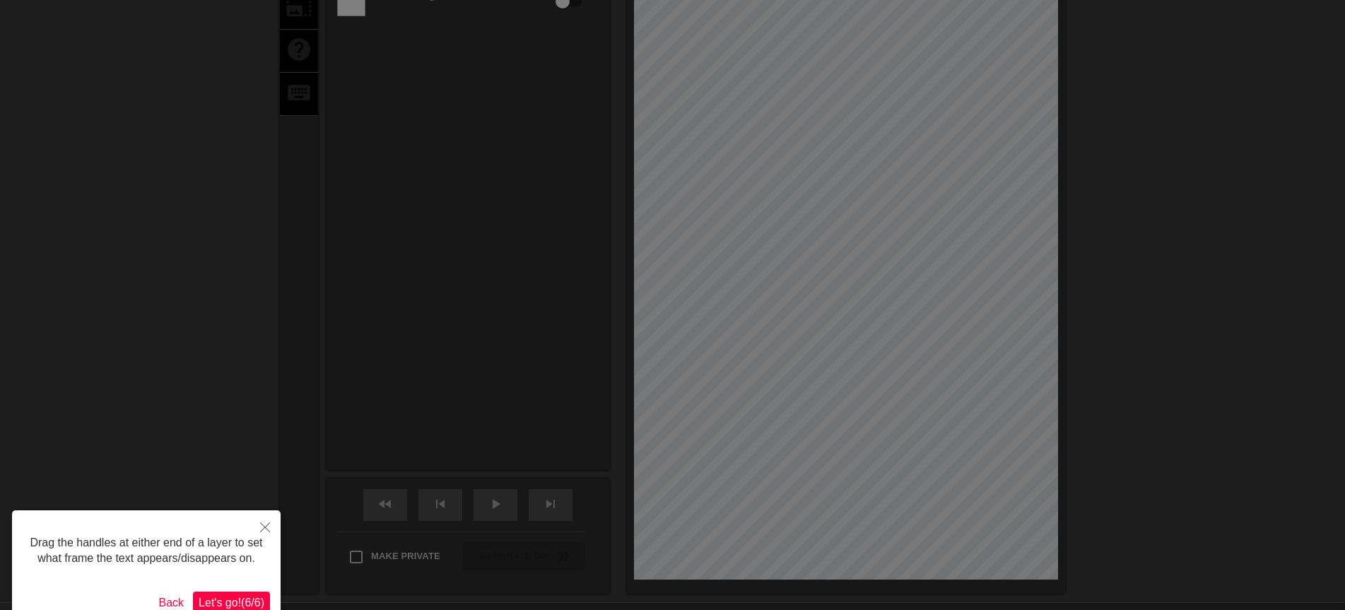
scroll to position [0, 0]
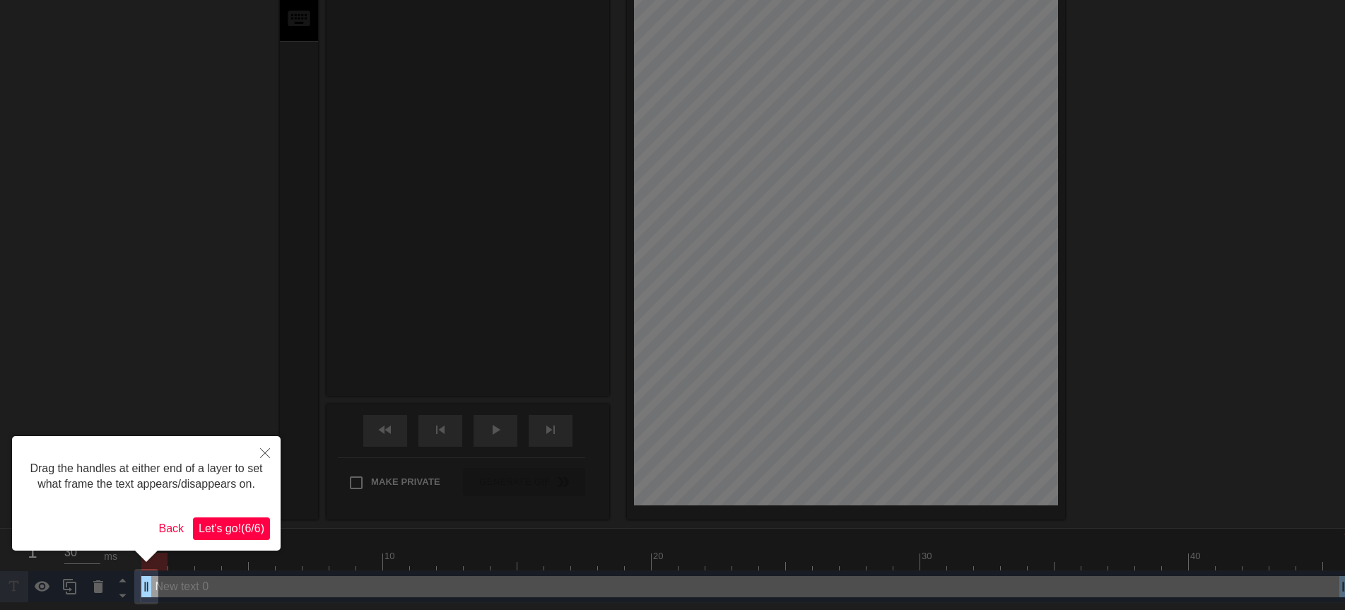
click at [238, 529] on span "Let's go! ( 6 / 6 )" at bounding box center [232, 528] width 66 height 12
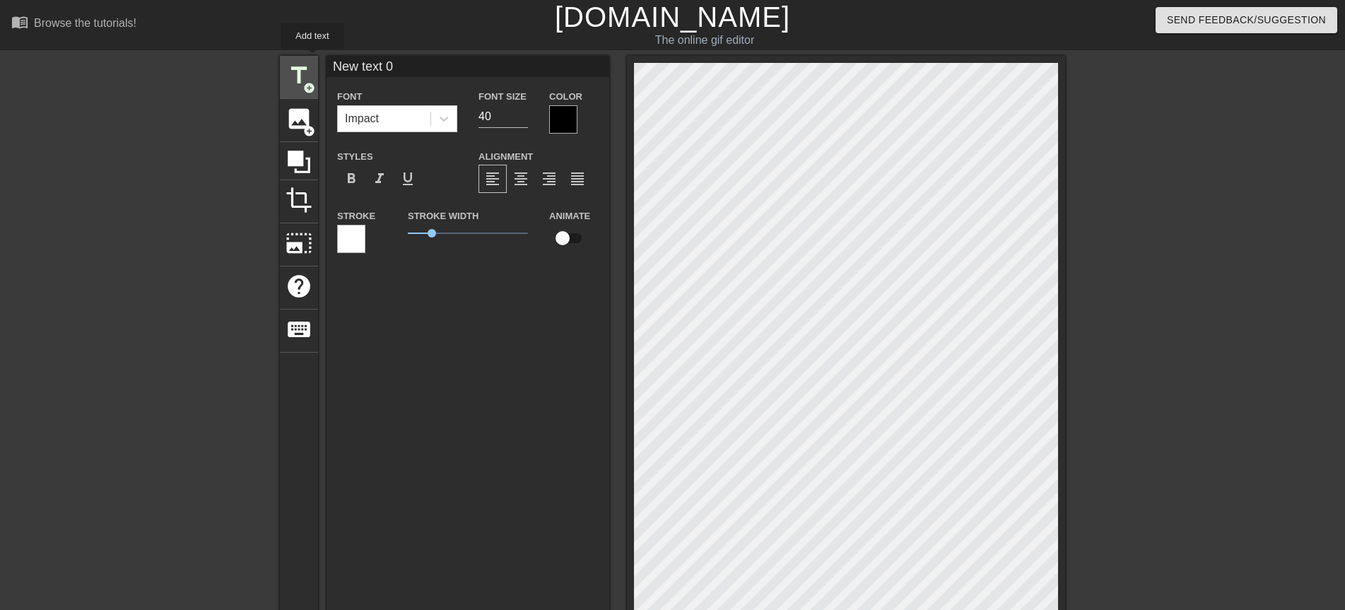
drag, startPoint x: 401, startPoint y: 71, endPoint x: 312, endPoint y: 59, distance: 89.8
click at [312, 59] on div "title add_circle image add_circle crop photo_size_select_large help keyboard Ne…" at bounding box center [672, 443] width 785 height 774
type input "早"
type input "敖"
click at [524, 114] on input "66" at bounding box center [502, 116] width 49 height 23
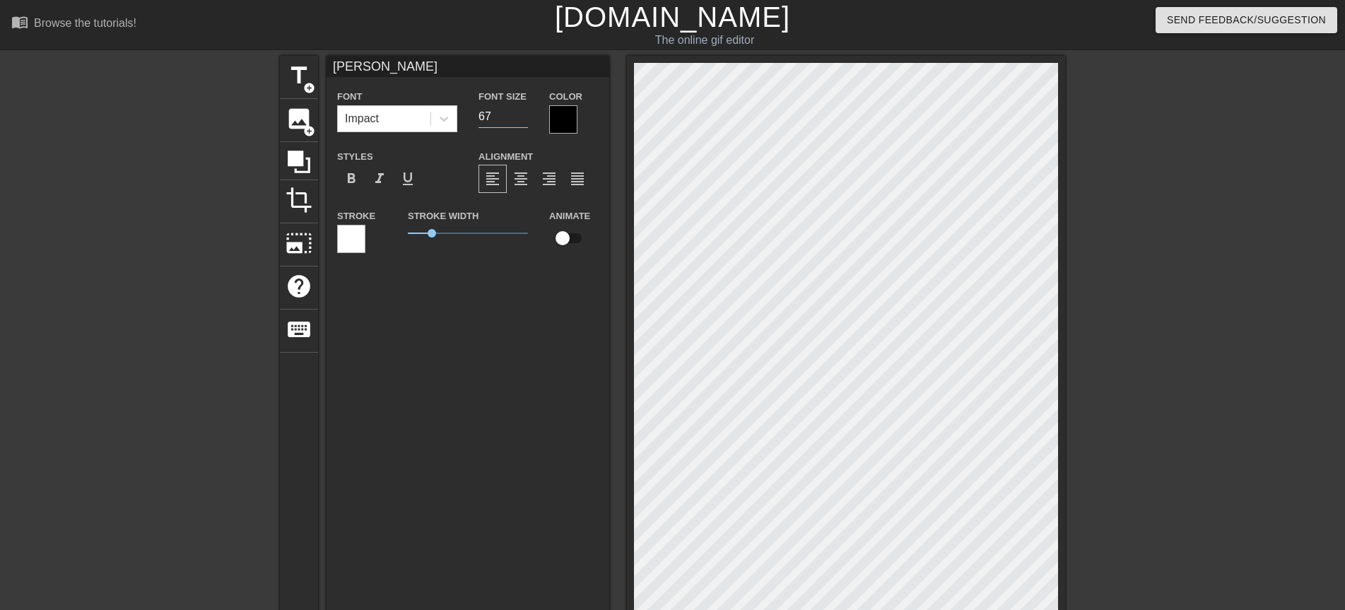
click at [524, 114] on input "67" at bounding box center [502, 116] width 49 height 23
click at [524, 114] on input "68" at bounding box center [502, 116] width 49 height 23
click at [524, 114] on input "69" at bounding box center [502, 116] width 49 height 23
type input "70"
click at [524, 114] on input "70" at bounding box center [502, 116] width 49 height 23
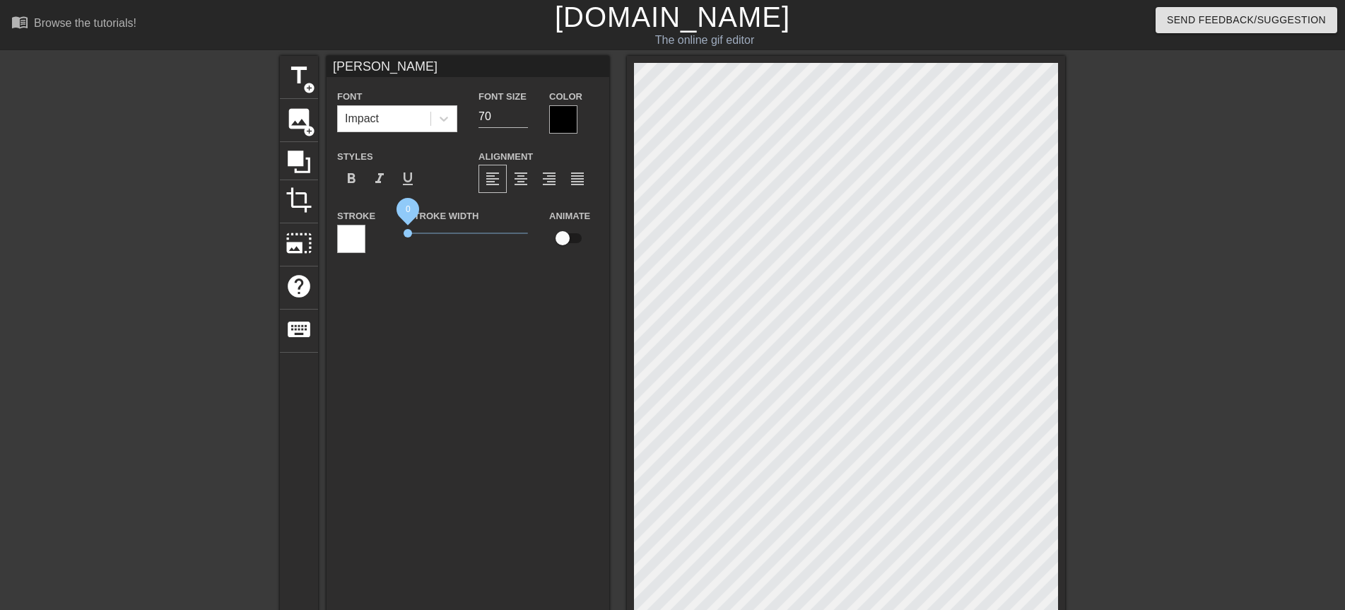
drag, startPoint x: 430, startPoint y: 237, endPoint x: 392, endPoint y: 239, distance: 37.5
click at [392, 239] on div "Stroke Stroke Width 0 Animate" at bounding box center [467, 236] width 283 height 59
click at [573, 117] on div at bounding box center [563, 119] width 28 height 28
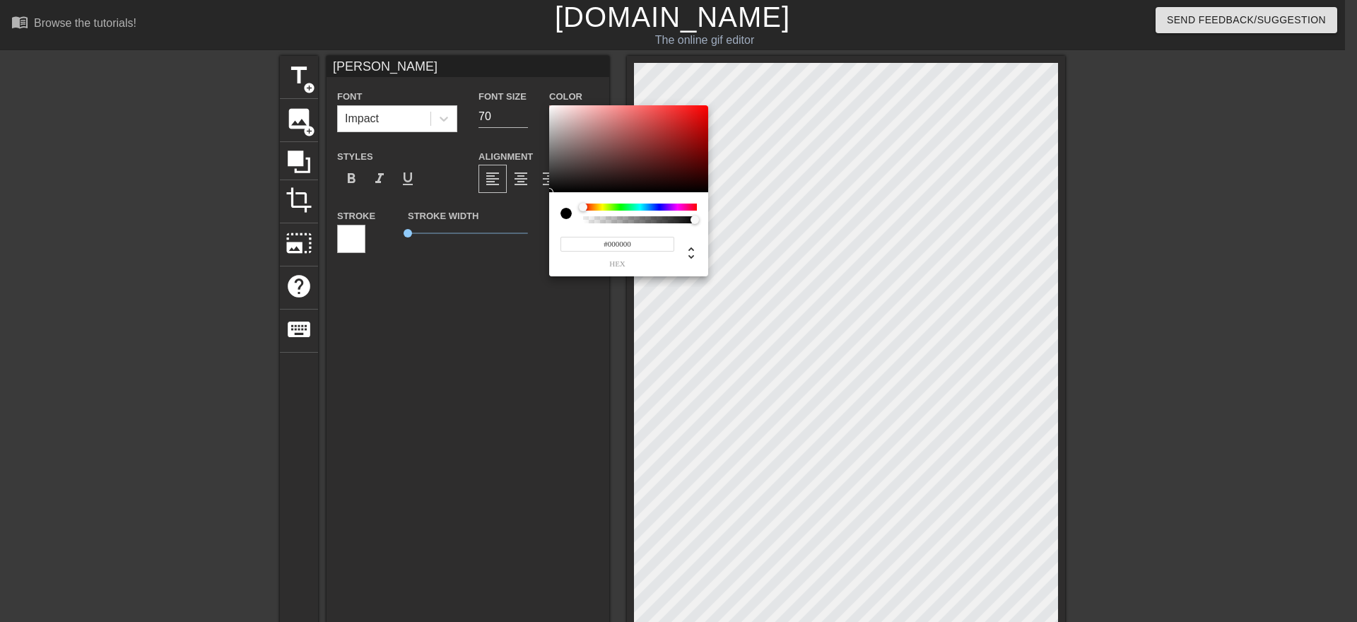
type input "#EB0909"
click at [702, 112] on div at bounding box center [628, 149] width 159 height 88
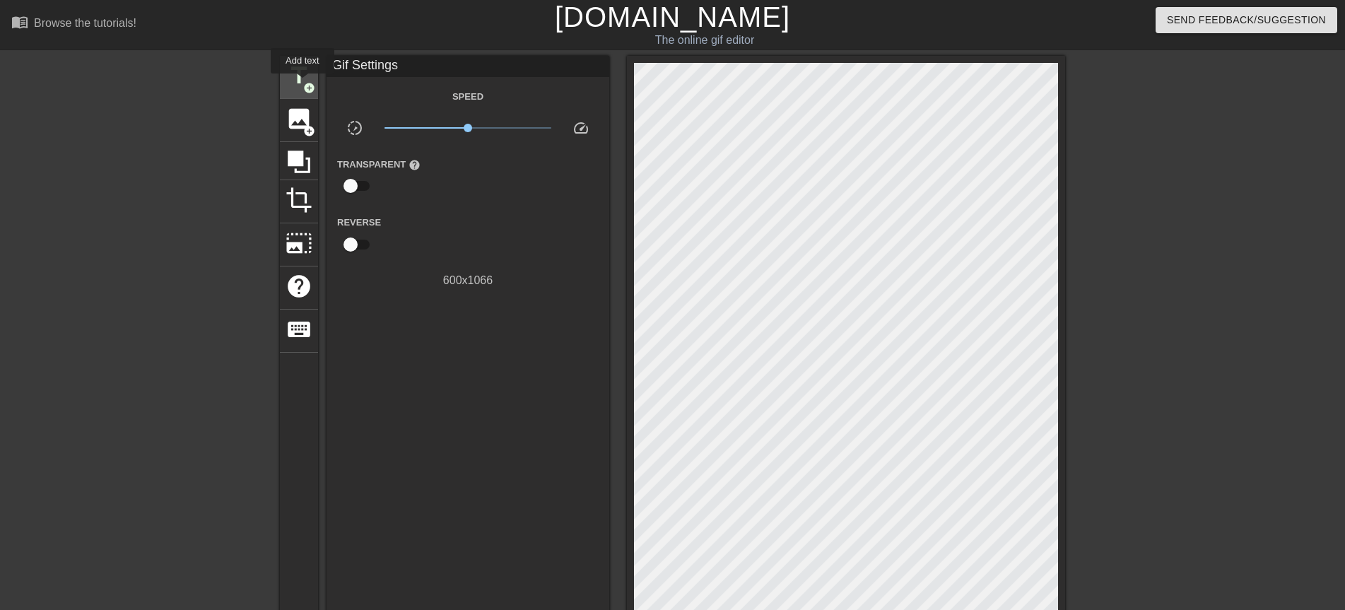
click at [302, 83] on span "title" at bounding box center [298, 75] width 27 height 27
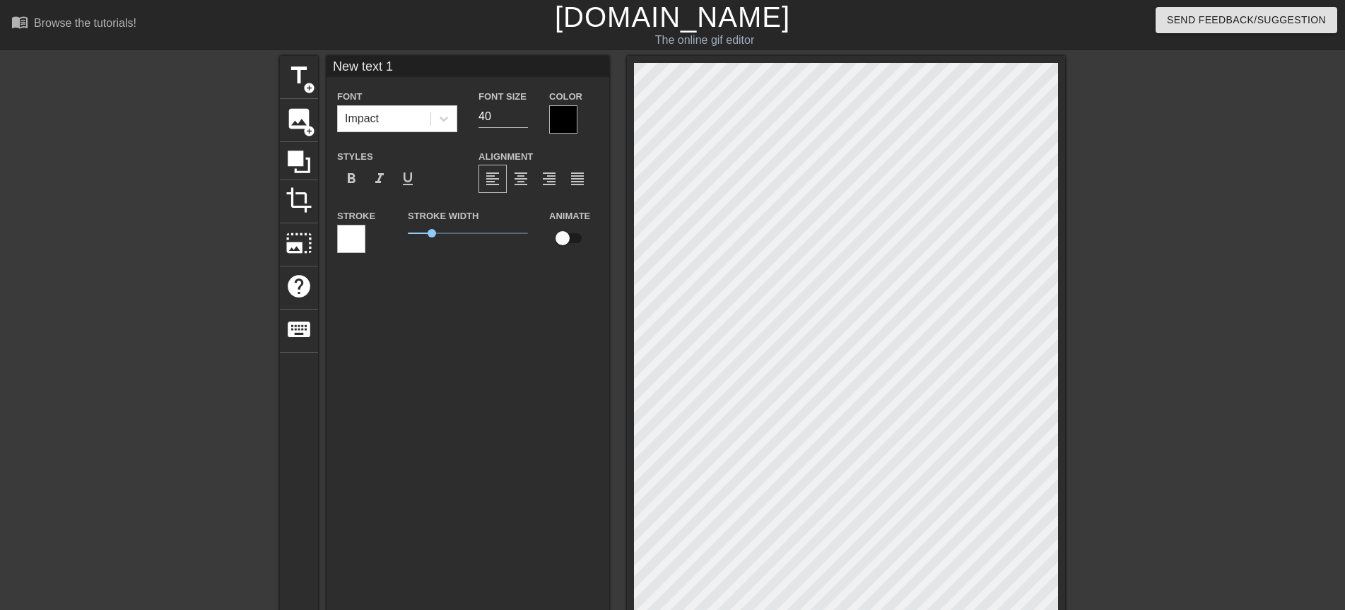
drag, startPoint x: 405, startPoint y: 70, endPoint x: 325, endPoint y: 64, distance: 80.1
click at [325, 64] on div "title add_circle image add_circle crop photo_size_select_large help keyboard Ne…" at bounding box center [672, 443] width 785 height 774
type input "早"
click at [522, 113] on input "63" at bounding box center [502, 116] width 49 height 23
click at [522, 113] on input "64" at bounding box center [502, 116] width 49 height 23
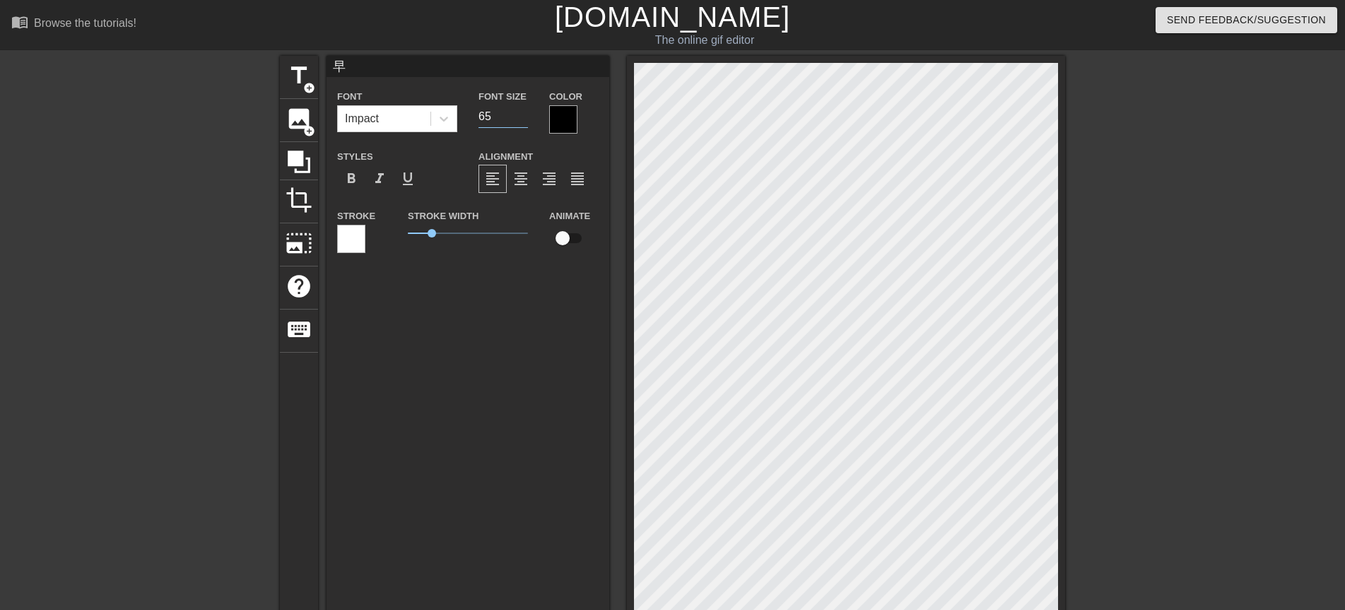
click at [522, 113] on input "65" at bounding box center [502, 116] width 49 height 23
click at [522, 113] on input "66" at bounding box center [502, 116] width 49 height 23
click at [522, 113] on input "67" at bounding box center [502, 116] width 49 height 23
click at [522, 113] on input "68" at bounding box center [502, 116] width 49 height 23
click at [522, 113] on input "69" at bounding box center [502, 116] width 49 height 23
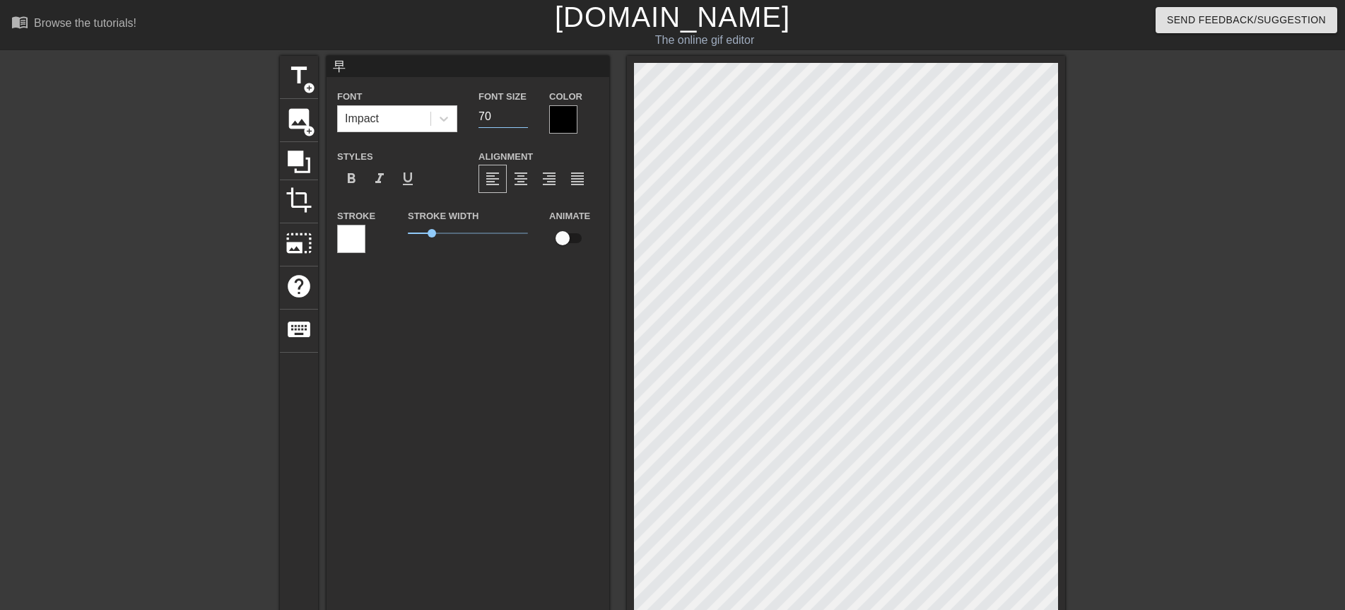
type input "70"
click at [522, 113] on input "70" at bounding box center [502, 116] width 49 height 23
drag, startPoint x: 430, startPoint y: 237, endPoint x: 394, endPoint y: 243, distance: 35.9
click at [394, 243] on div "Stroke Stroke Width 0 Animate" at bounding box center [467, 236] width 283 height 59
click at [562, 113] on div at bounding box center [563, 119] width 28 height 28
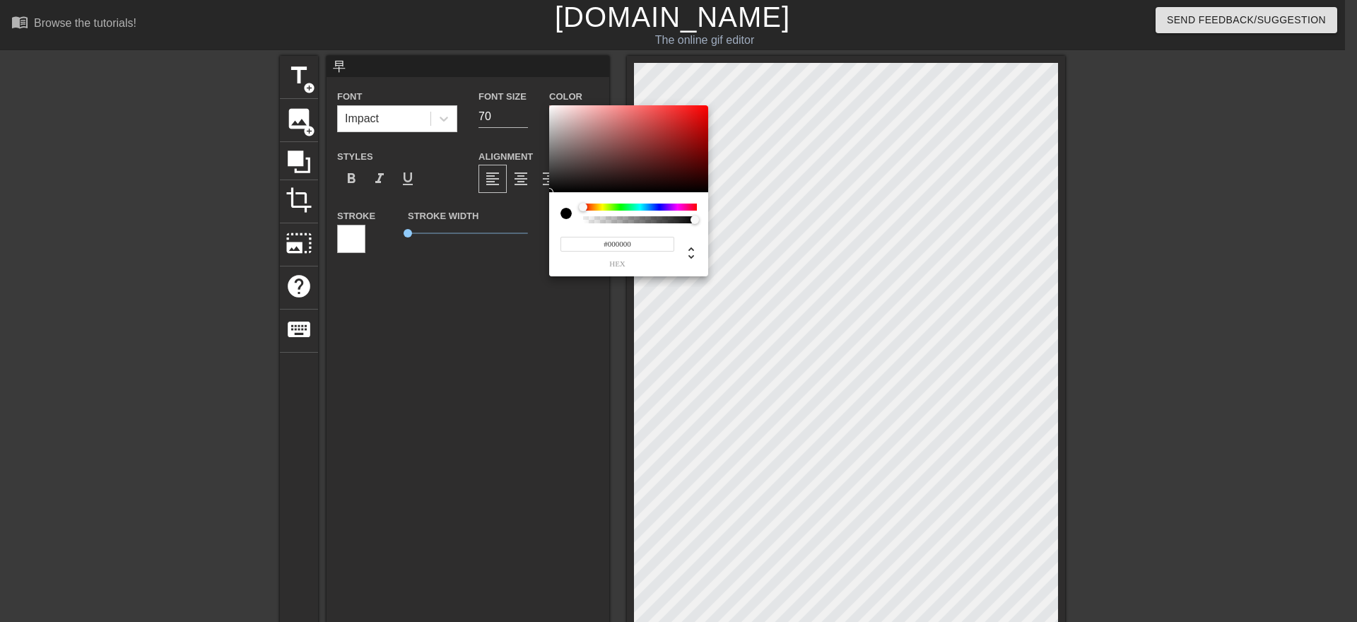
type input "#EB0C0C"
click at [700, 112] on div at bounding box center [628, 149] width 159 height 88
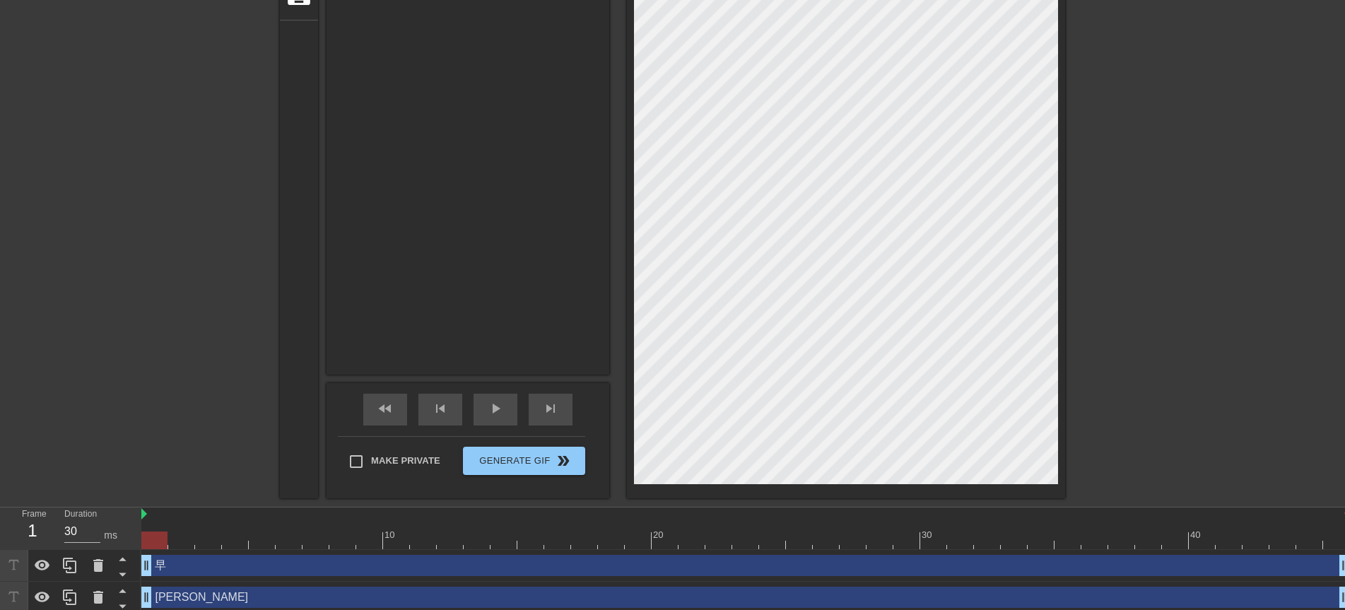
scroll to position [338, 0]
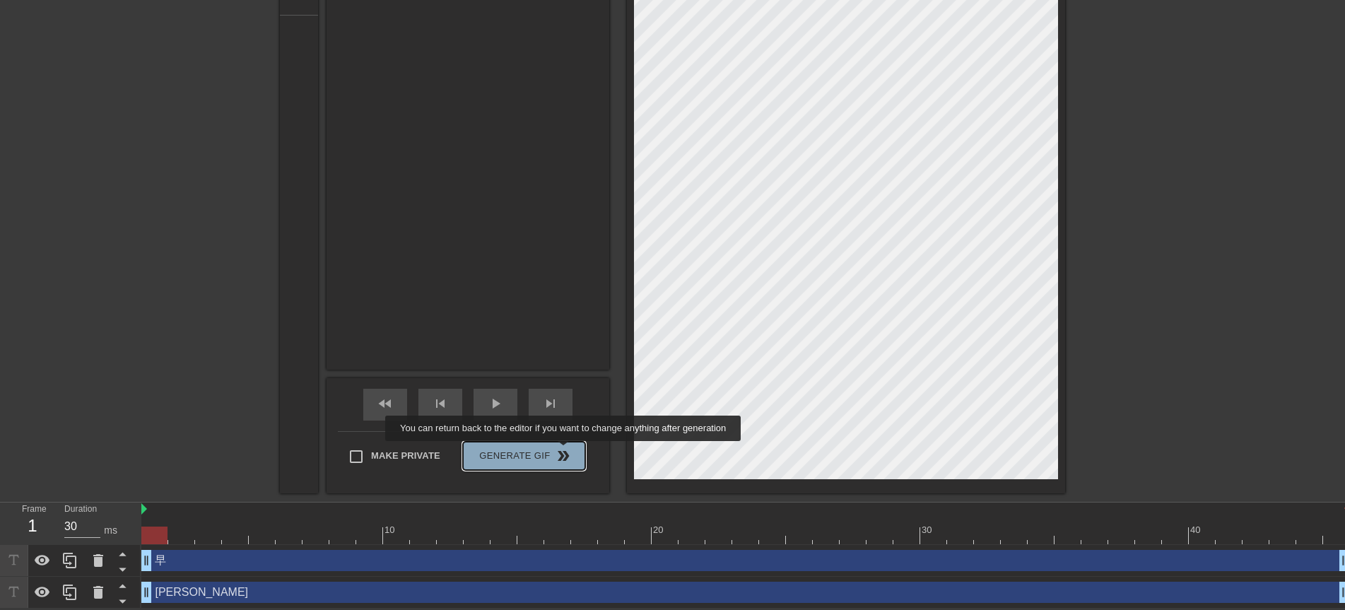
click at [565, 451] on span "double_arrow" at bounding box center [563, 455] width 17 height 17
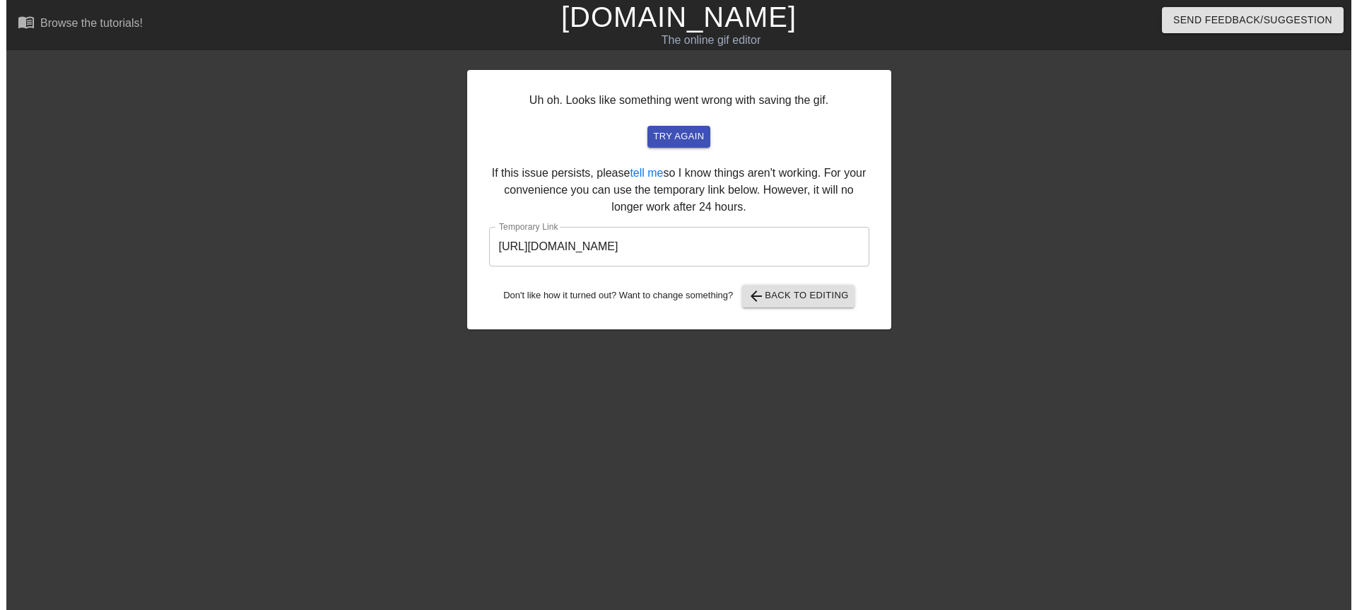
scroll to position [0, 0]
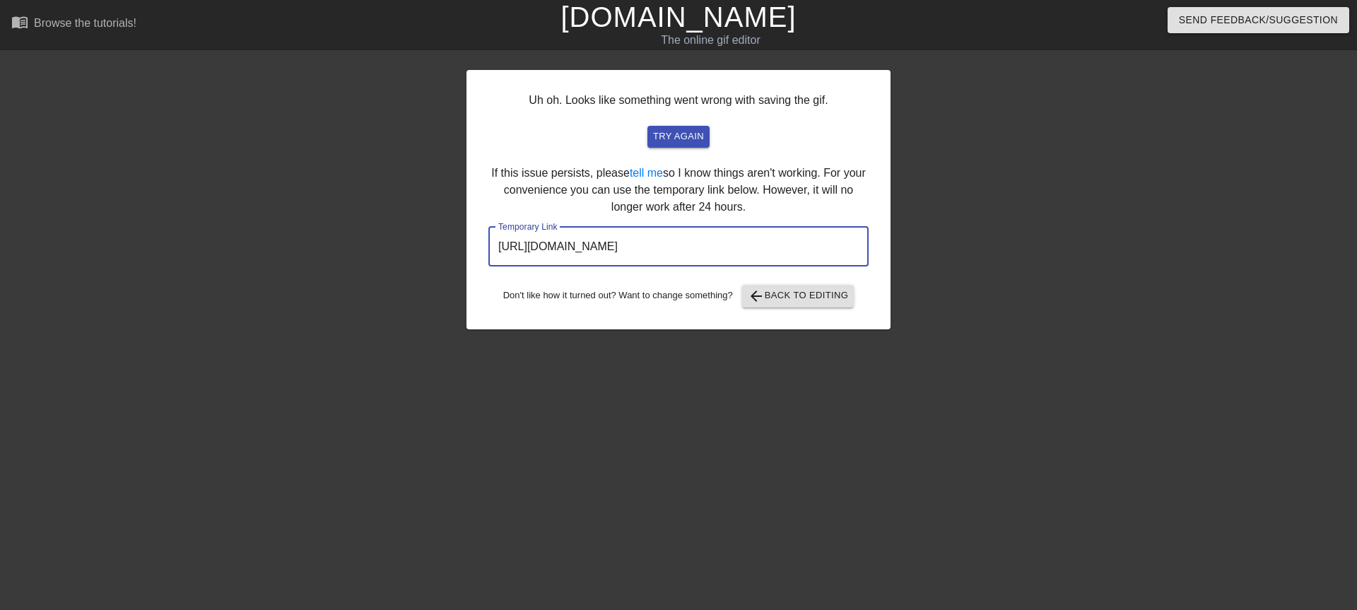
drag, startPoint x: 777, startPoint y: 242, endPoint x: 495, endPoint y: 256, distance: 281.6
click at [495, 256] on input "http://www.gifntext.com/temp_generations/BLciO58Y.gif" at bounding box center [678, 247] width 380 height 40
